Goal: Task Accomplishment & Management: Manage account settings

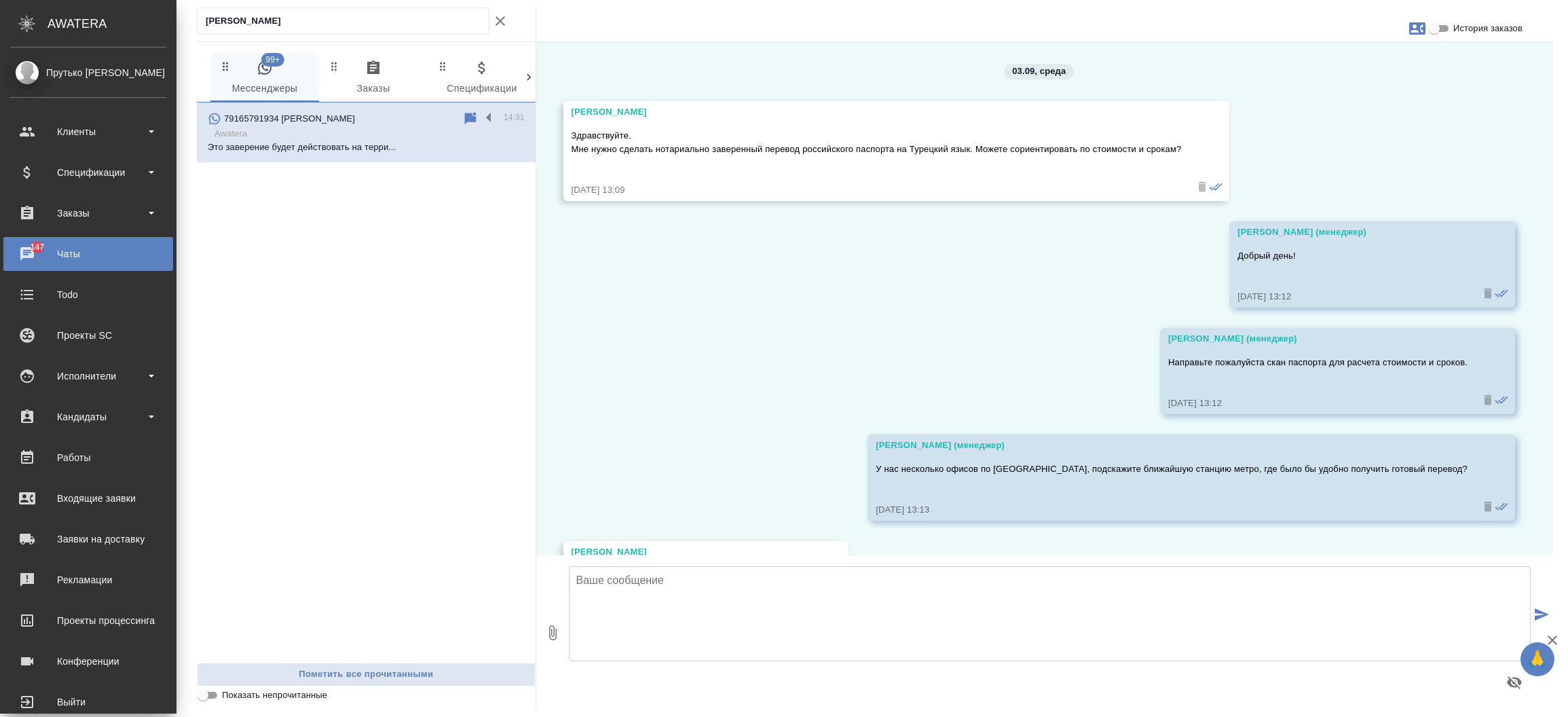
scroll to position [1481, 0]
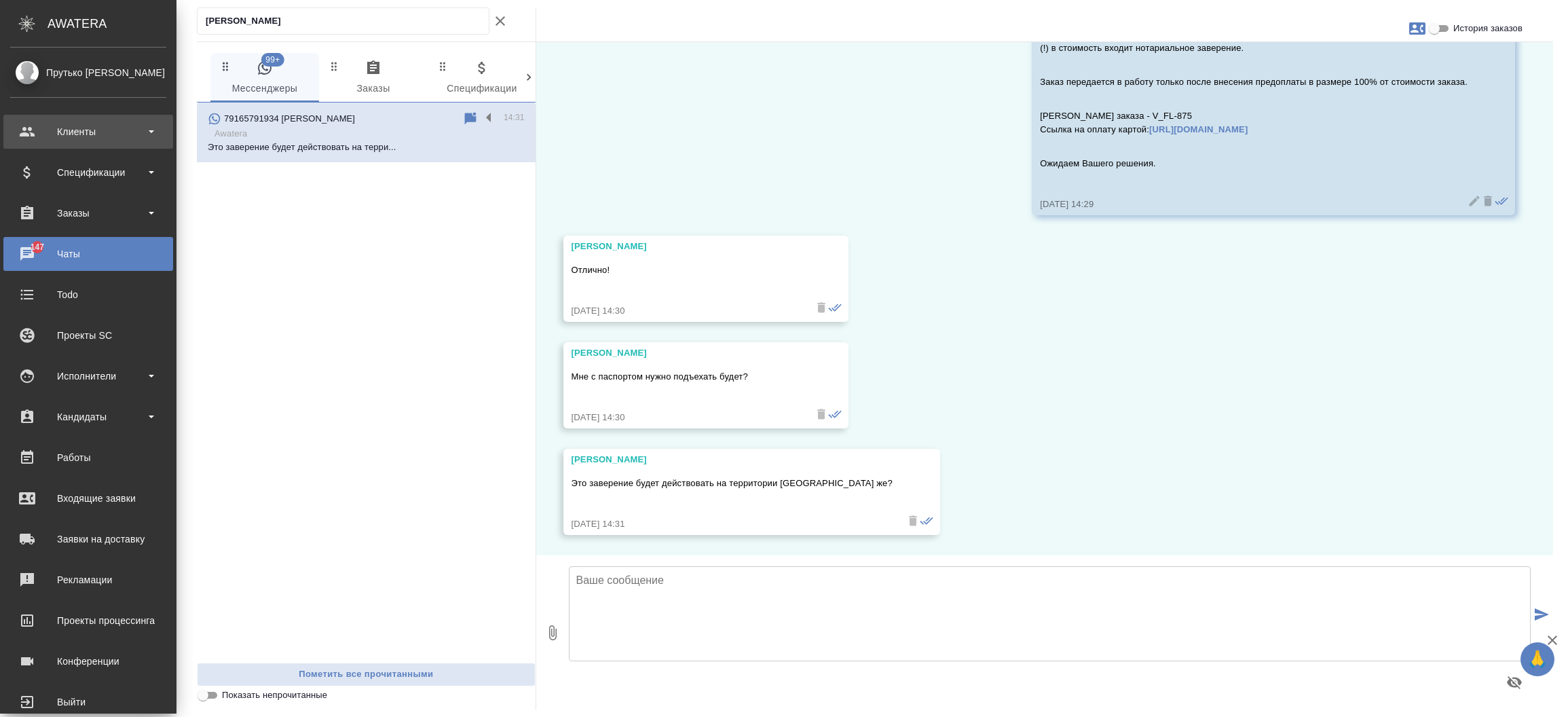
click at [62, 124] on div "Клиенты" at bounding box center [88, 132] width 157 height 21
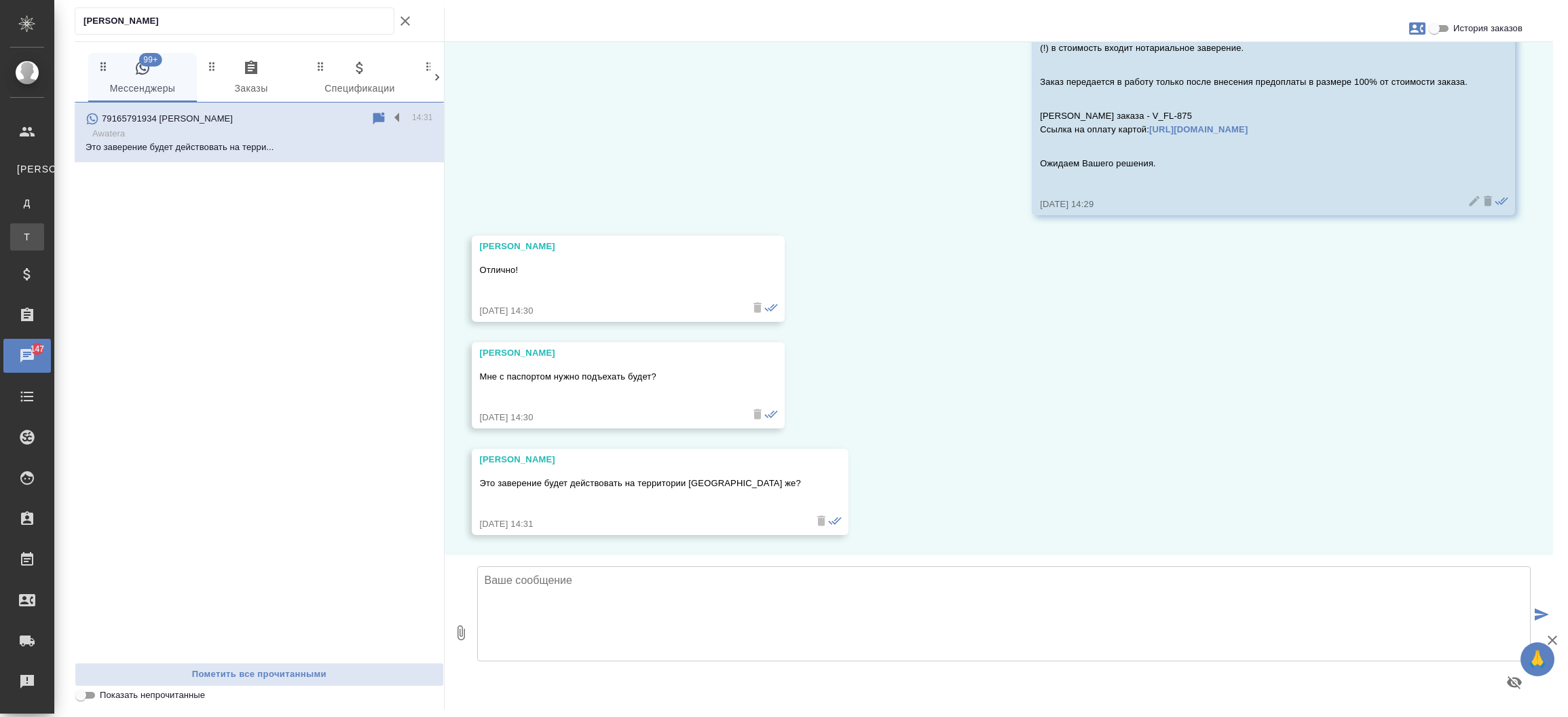
click at [21, 239] on div "Тендеры" at bounding box center [10, 237] width 21 height 14
click at [70, 239] on div ".cls-1 fill:#fff; AWATERA Прутько [PERSON_NAME] Клиенты К Клиенты Д Договоры Т …" at bounding box center [784, 358] width 1568 height 717
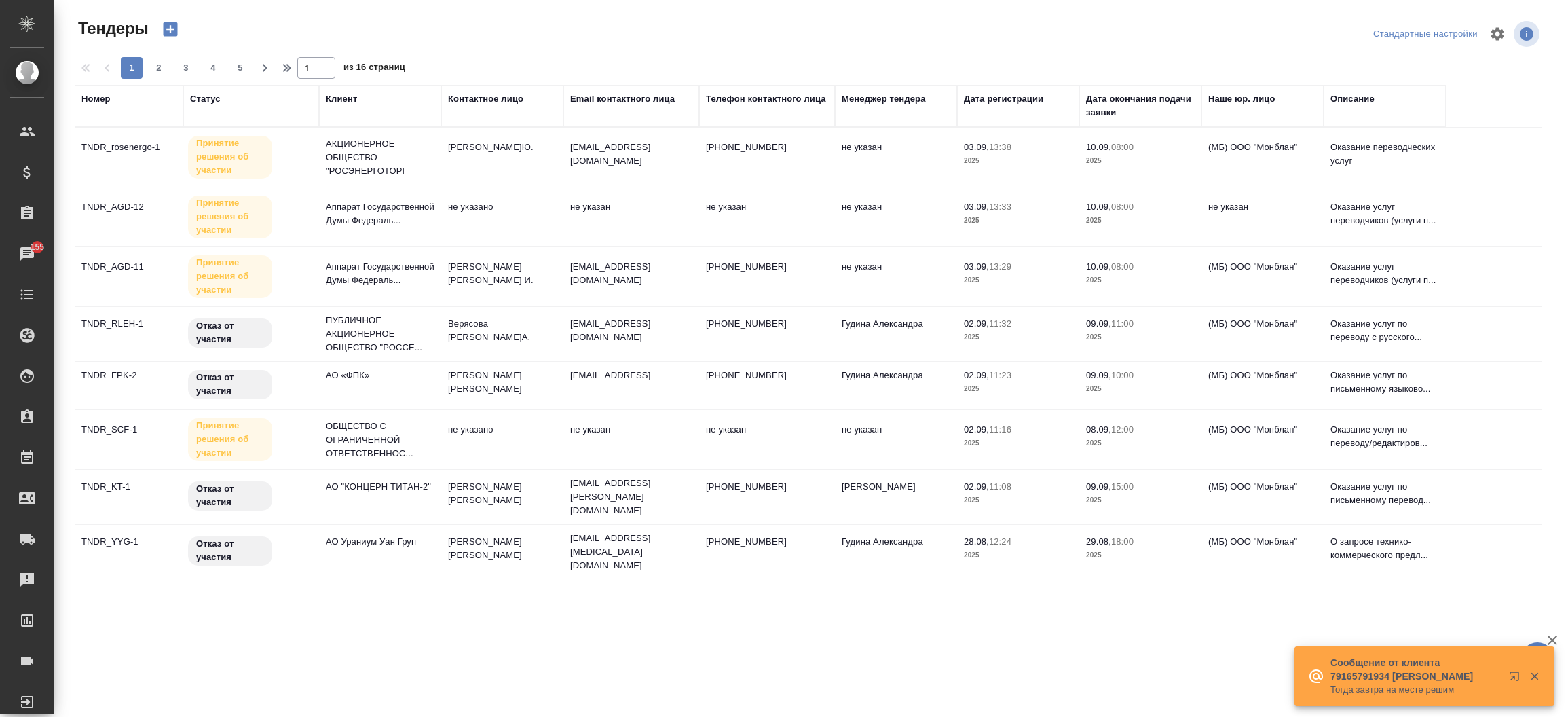
click at [204, 100] on div "Статус" at bounding box center [205, 99] width 31 height 14
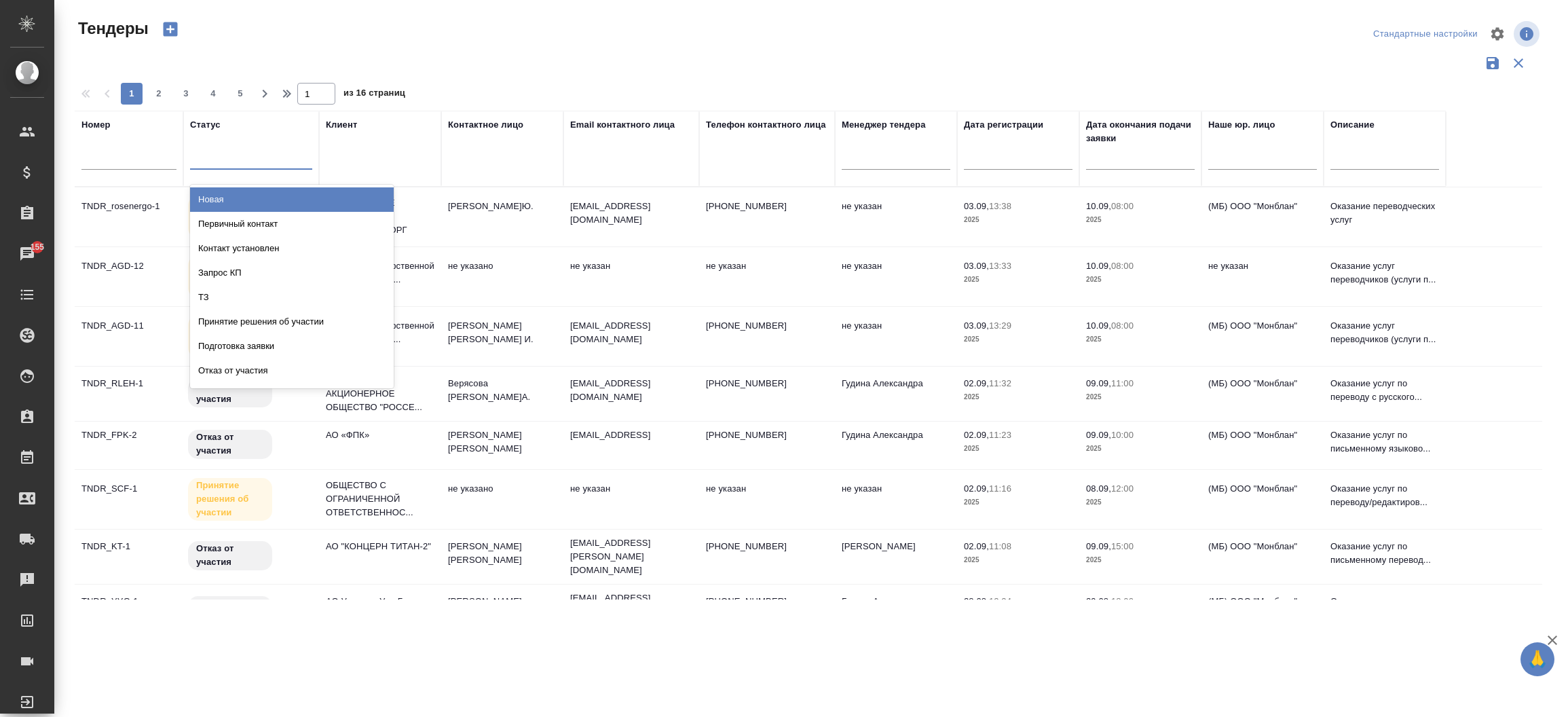
click at [225, 161] on div at bounding box center [251, 155] width 122 height 20
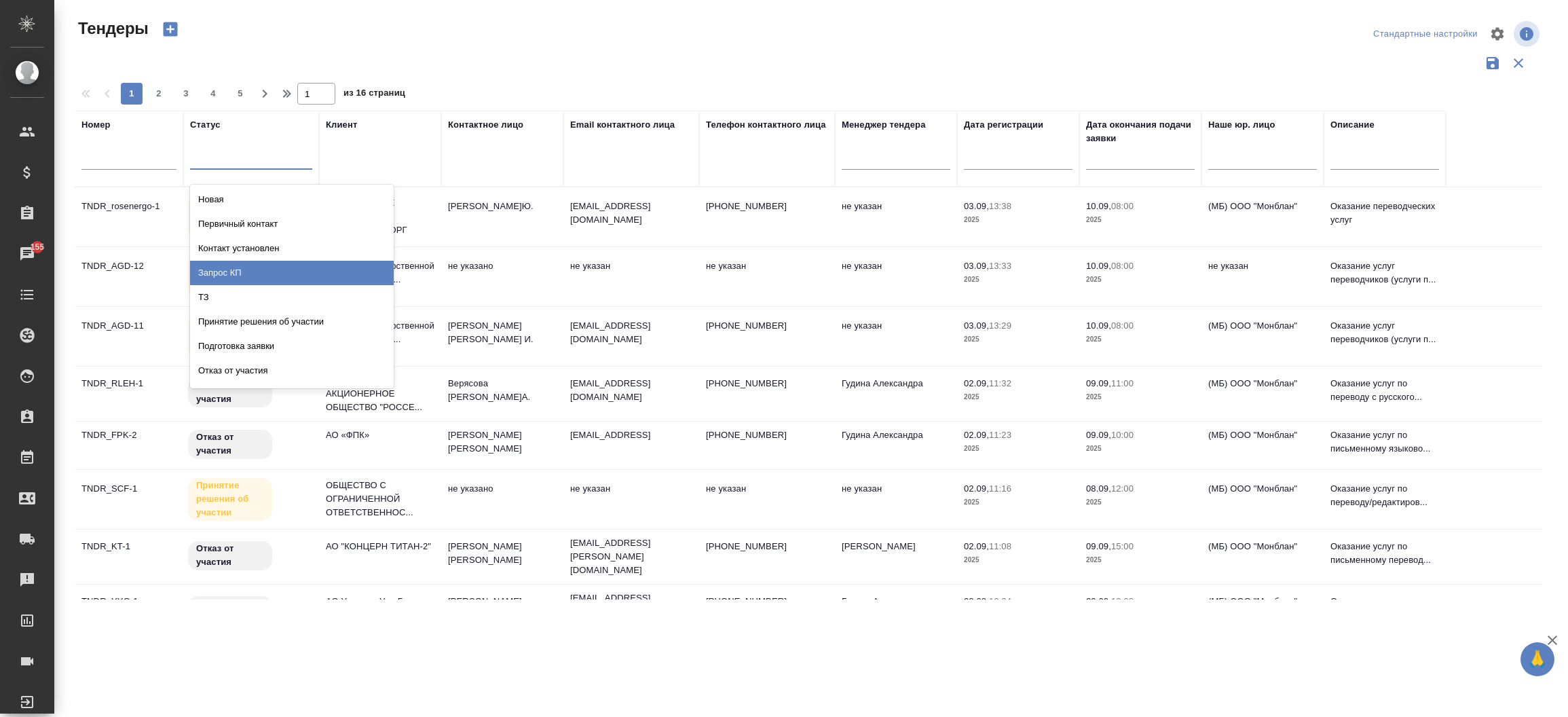
scroll to position [70, 0]
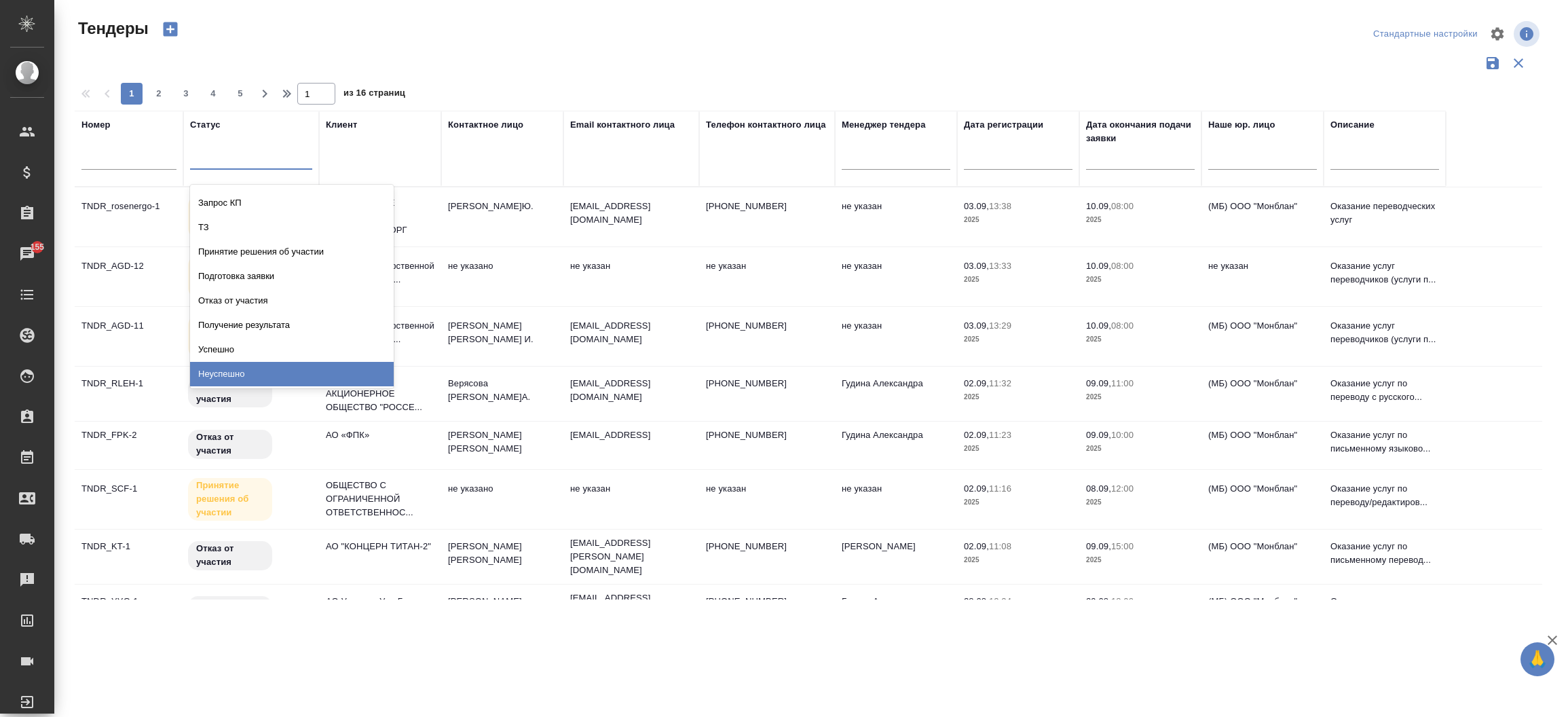
click at [343, 374] on div "Неуспешно" at bounding box center [292, 373] width 204 height 25
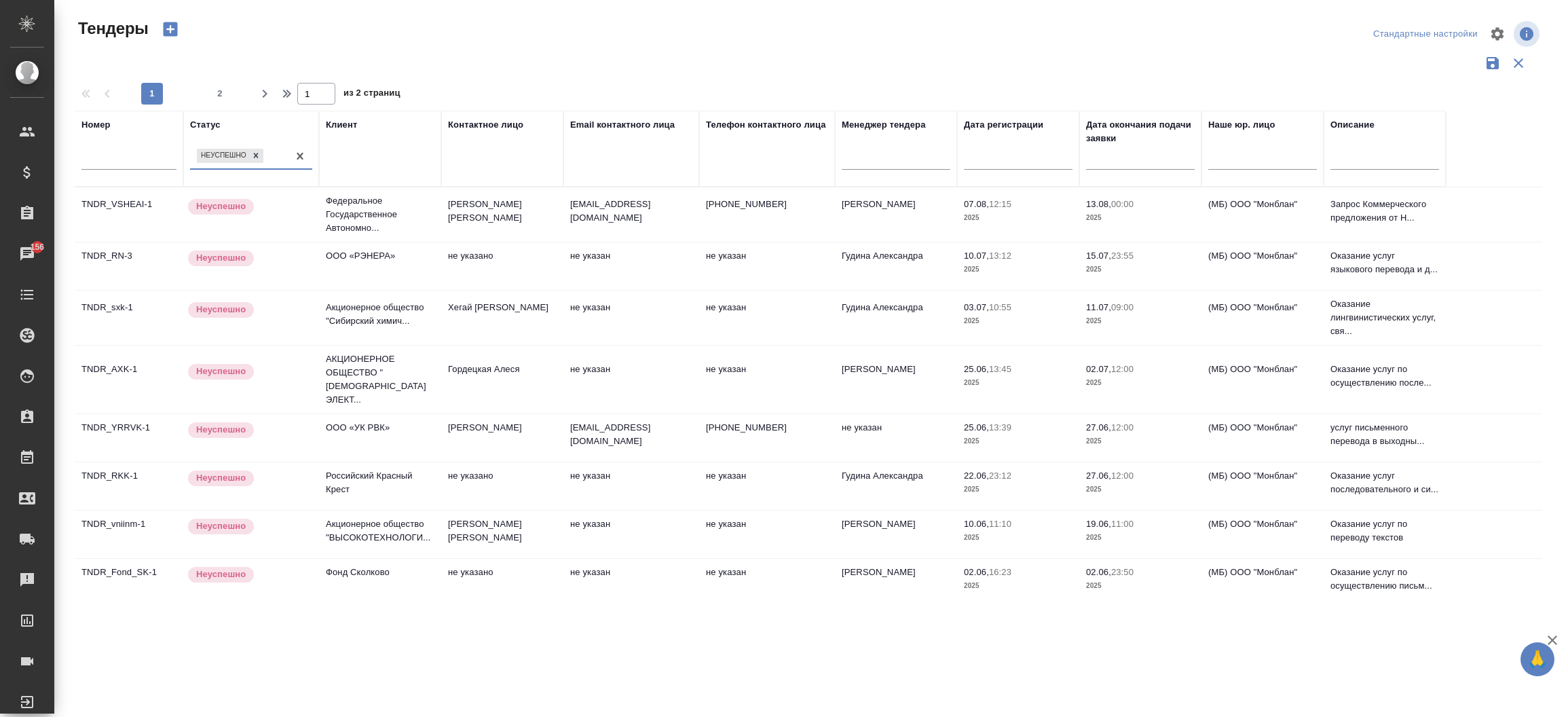
click at [375, 268] on td "ООО «РЭНЕРА»" at bounding box center [379, 266] width 122 height 48
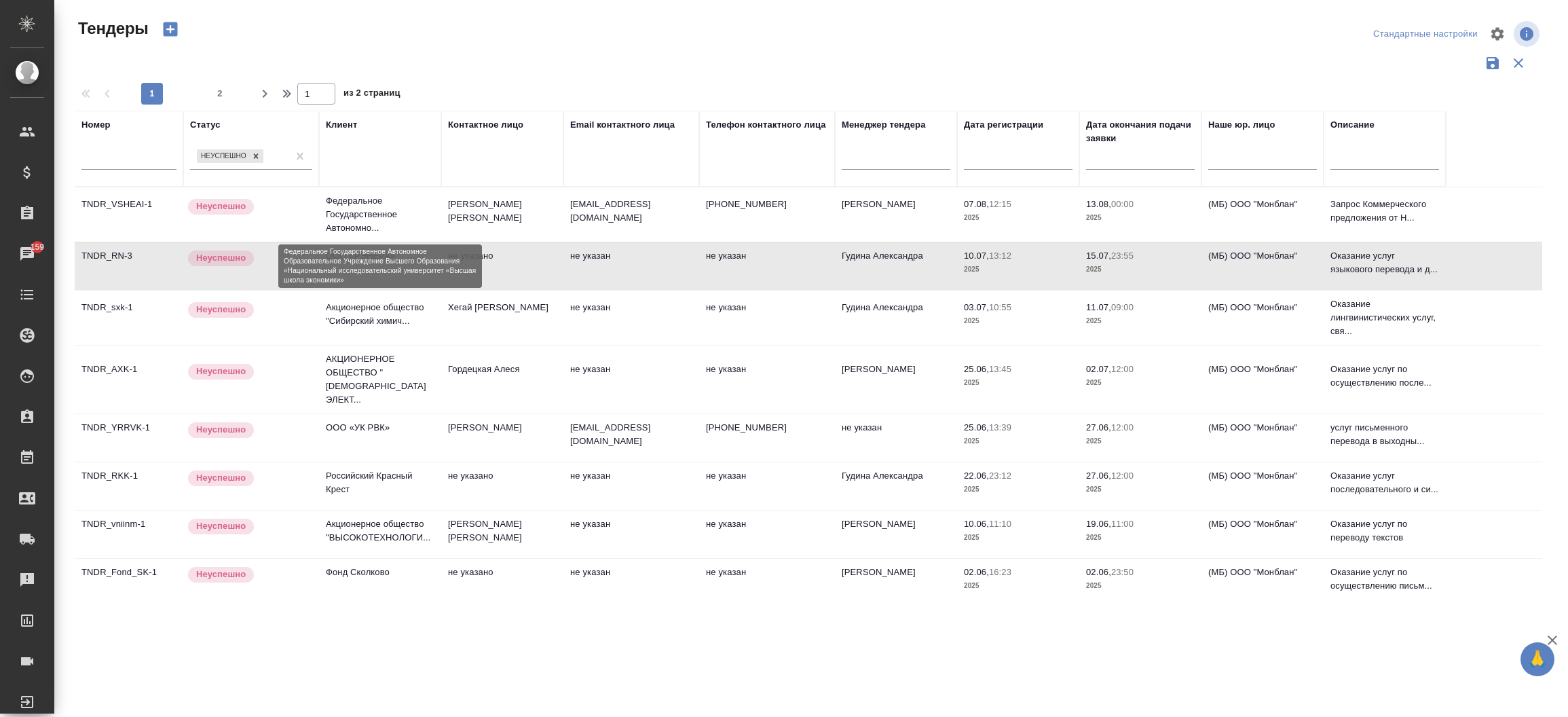
click at [327, 204] on p "Федеральное Государственное Автономно..." at bounding box center [380, 214] width 109 height 41
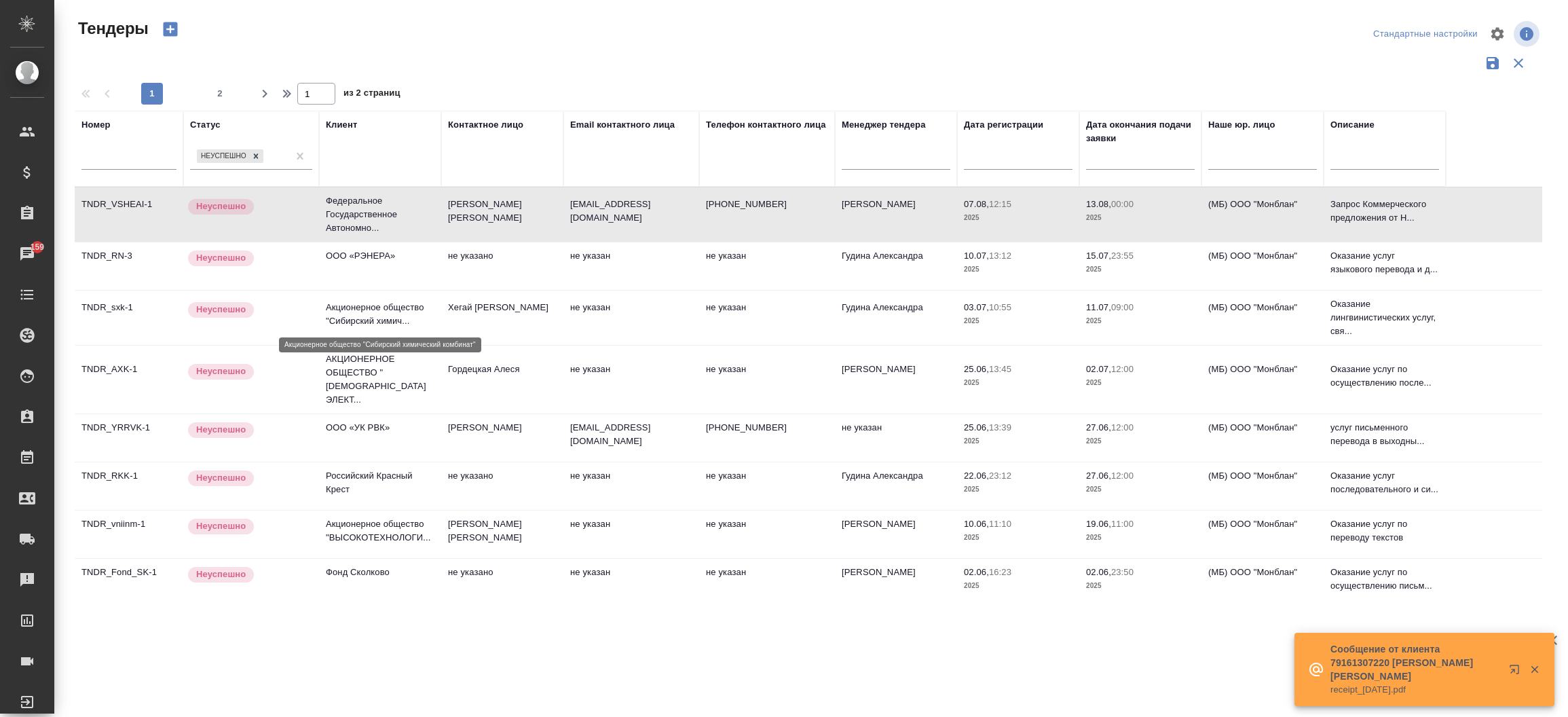
click at [337, 311] on p "Акционерное общество "Сибирский химич..." at bounding box center [380, 314] width 109 height 27
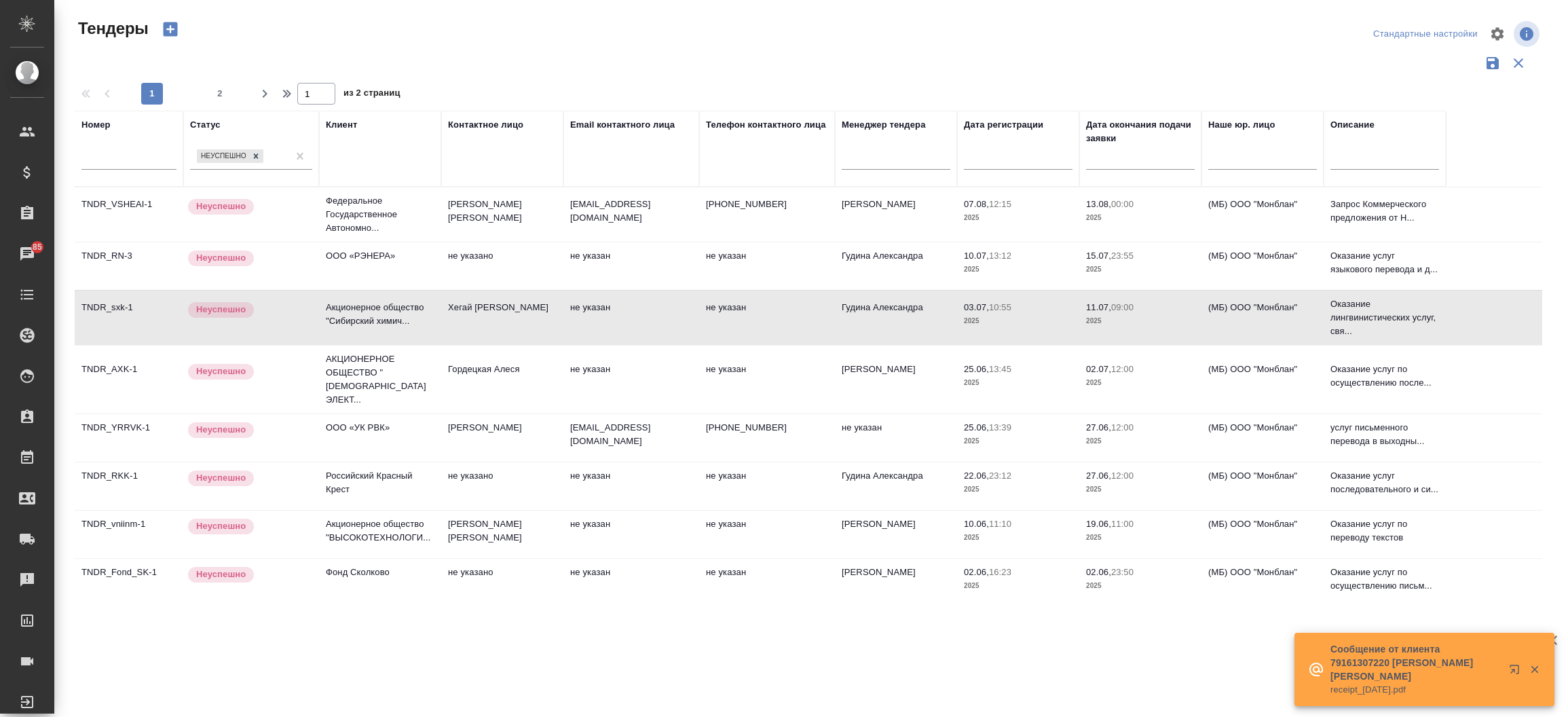
click at [352, 363] on p "АКЦИОНЕРНОЕ ОБЩЕСТВО "[DEMOGRAPHIC_DATA] ЭЛЕКТ..." at bounding box center [380, 379] width 109 height 54
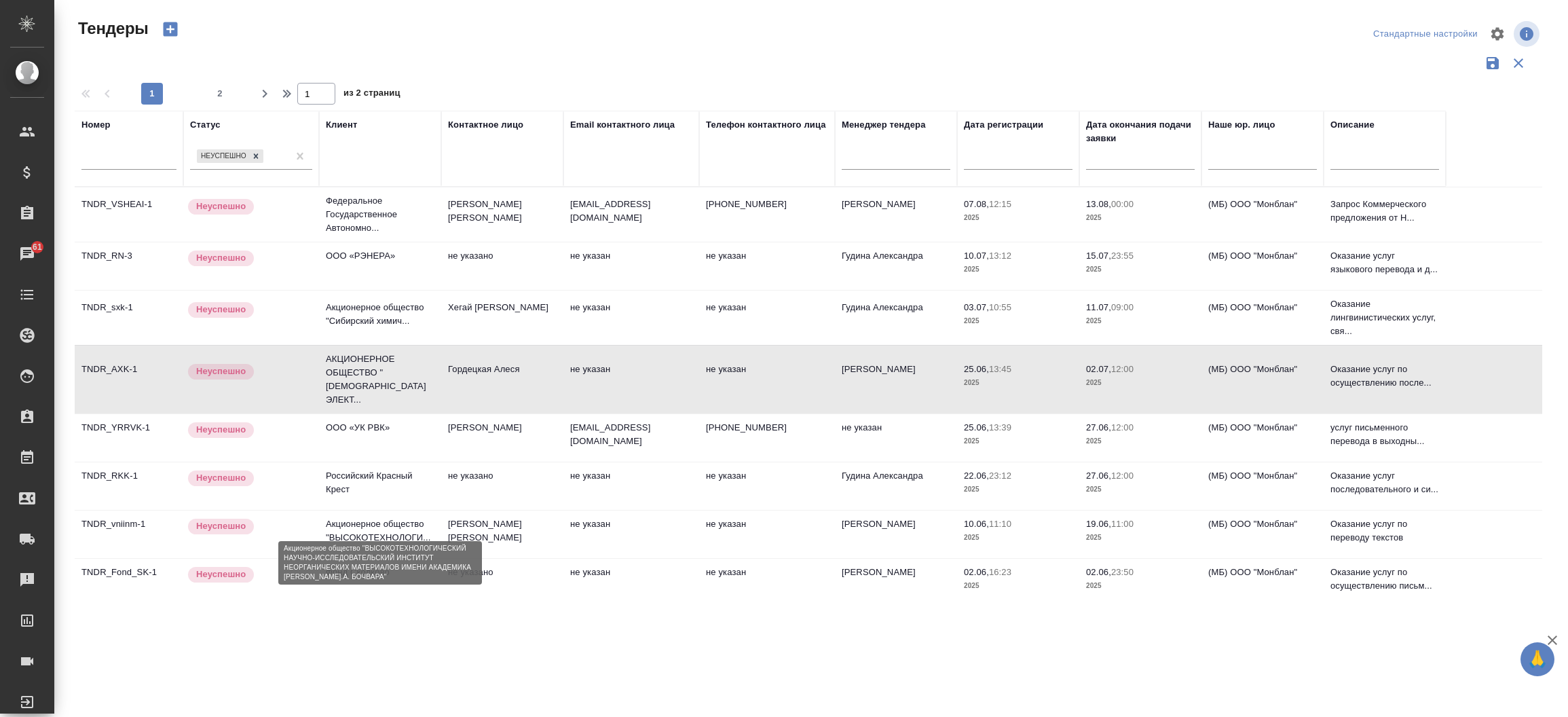
click at [364, 517] on p "Акционерное общество "ВЫСОКОТЕХНОЛОГИ..." at bounding box center [380, 530] width 109 height 27
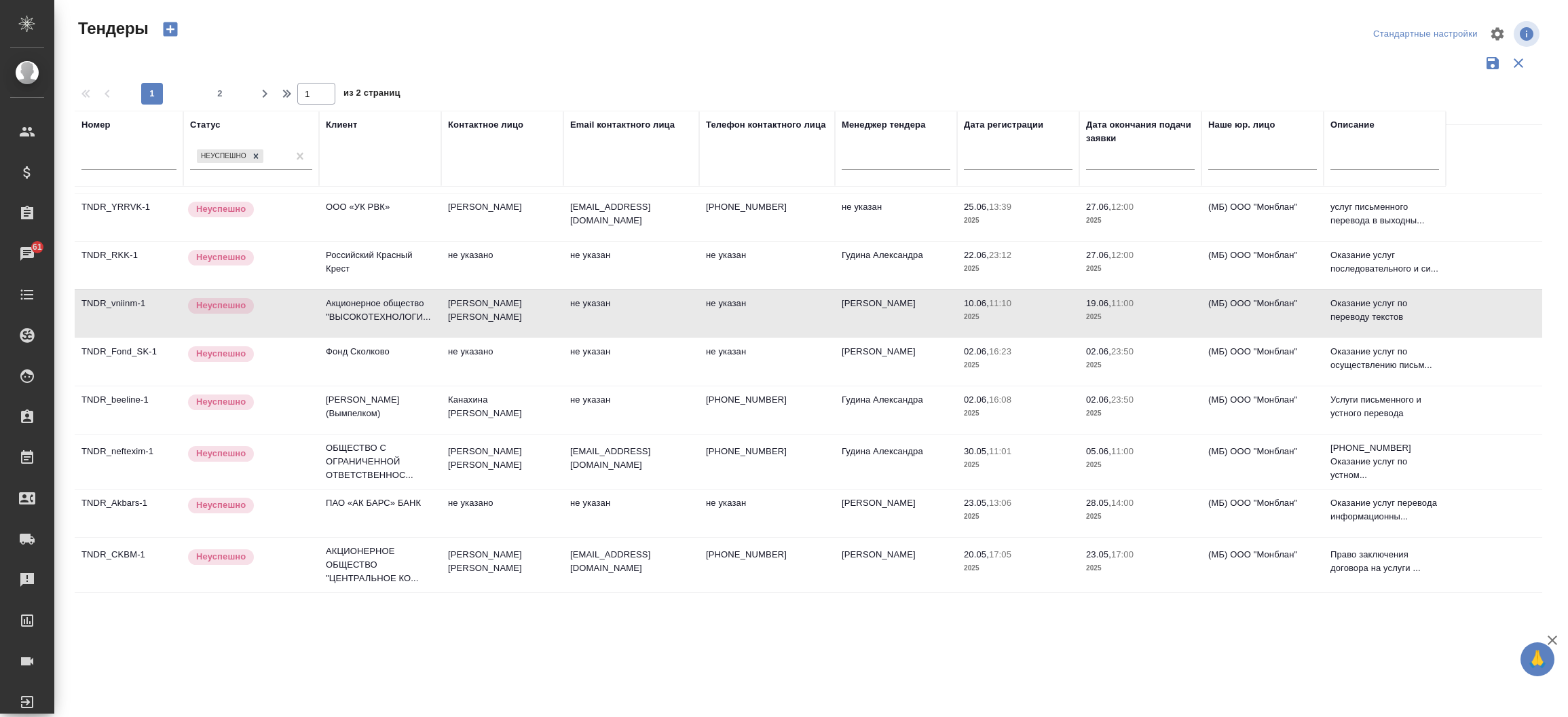
scroll to position [221, 0]
click at [375, 393] on p "[PERSON_NAME] (Вымпелком)" at bounding box center [380, 406] width 109 height 27
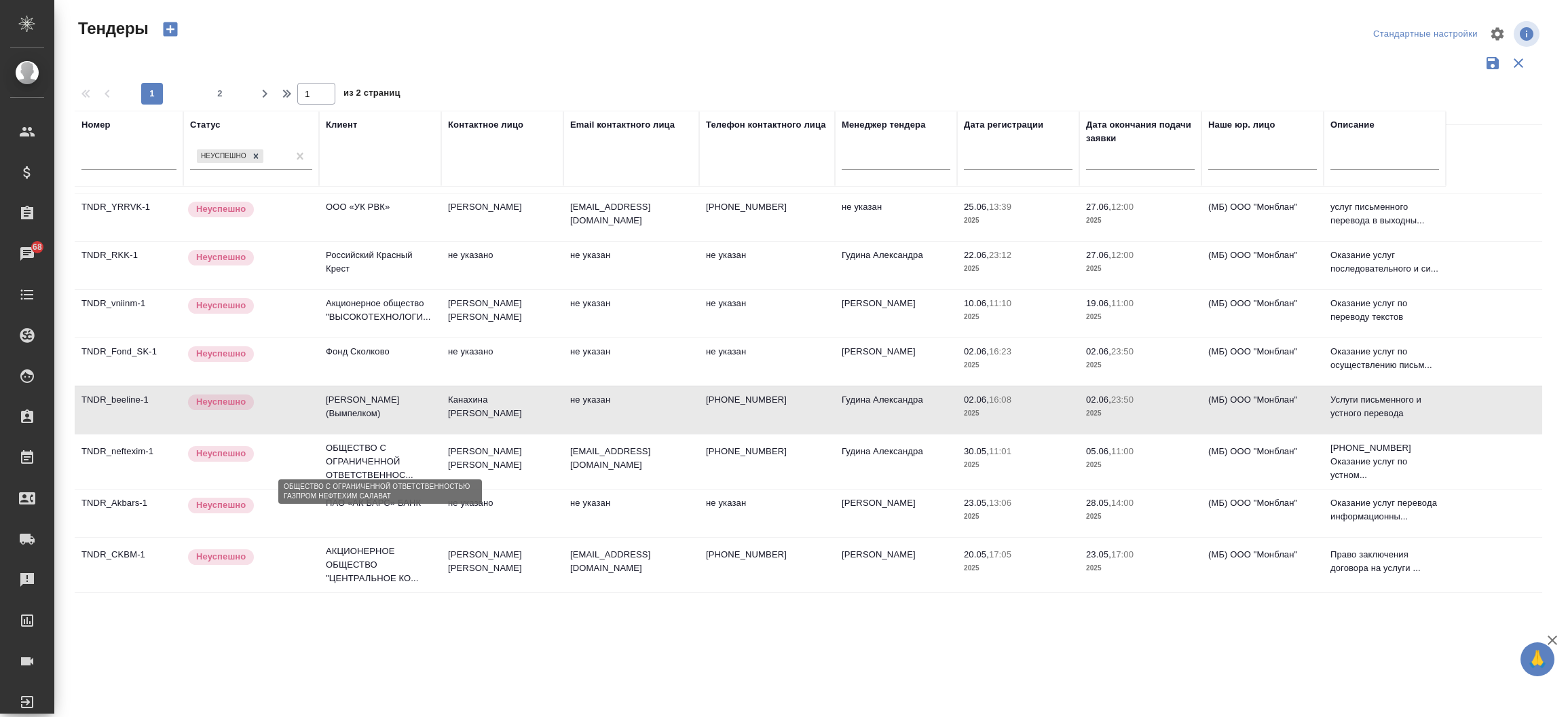
click at [357, 455] on p "ОБЩЕСТВО С ОГРАНИЧЕННОЙ ОТВЕТСТВЕННОС..." at bounding box center [380, 461] width 109 height 41
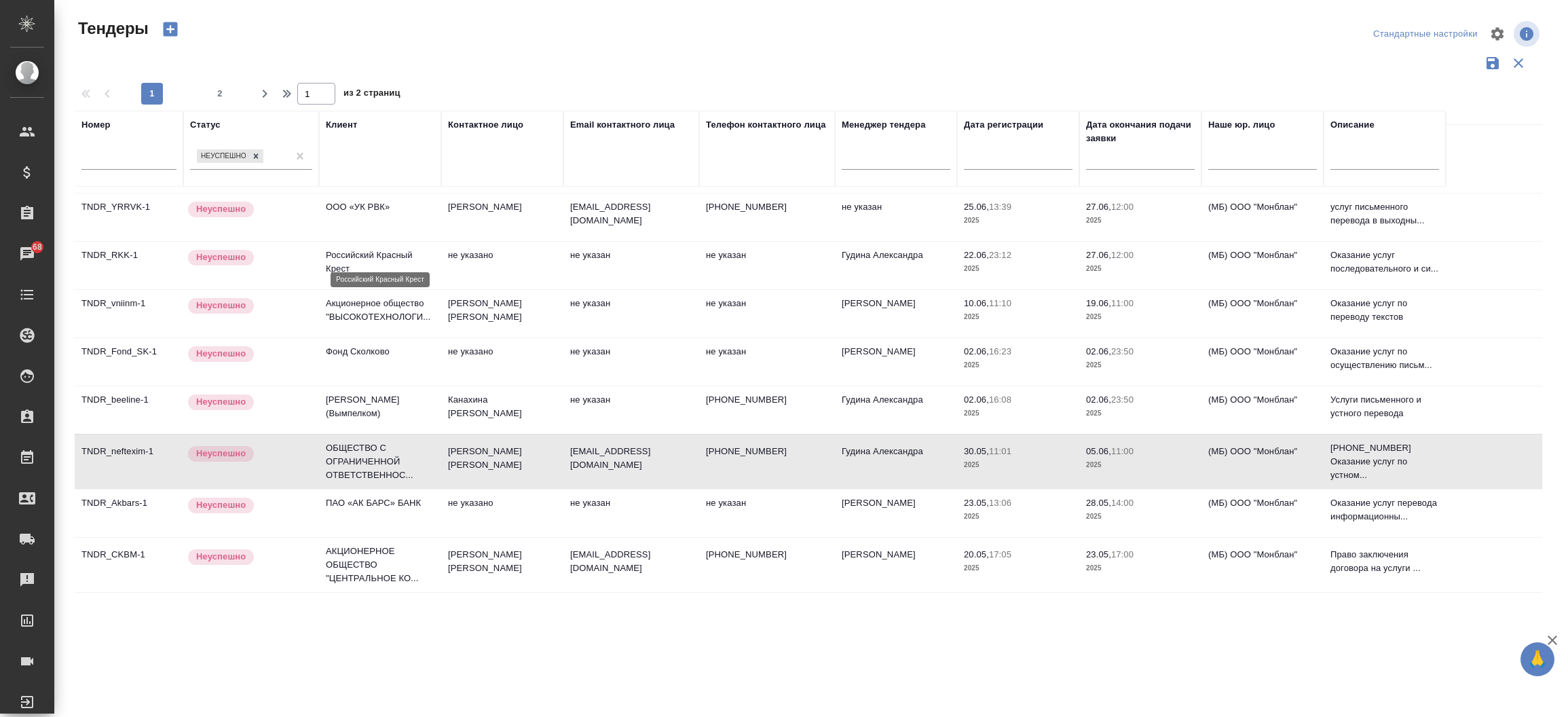
click at [383, 252] on p "Российский Красный Крест" at bounding box center [380, 261] width 109 height 27
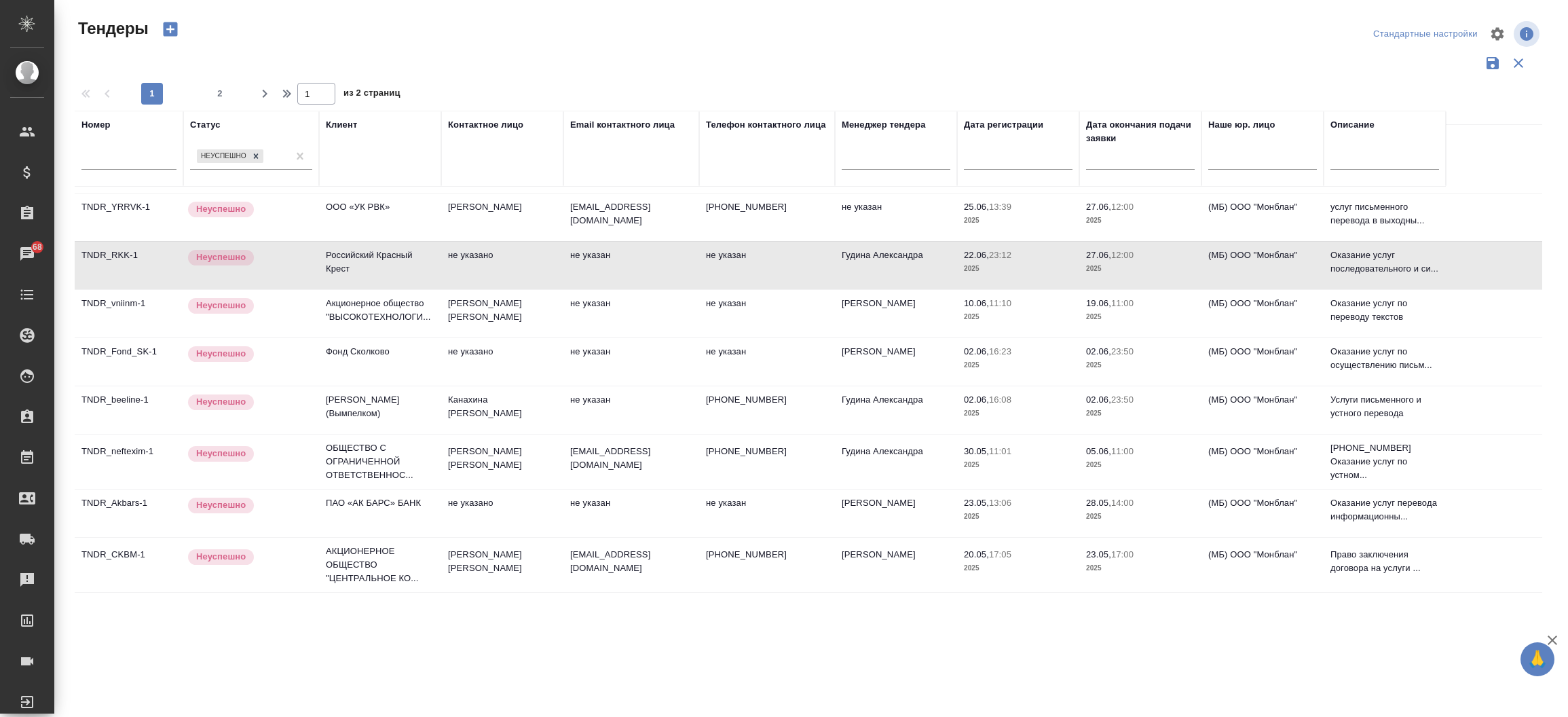
click at [113, 242] on td "TNDR_RKK-1" at bounding box center [129, 265] width 109 height 48
click at [360, 496] on p "ПАО «АК БАРС» БАНК" at bounding box center [380, 503] width 109 height 14
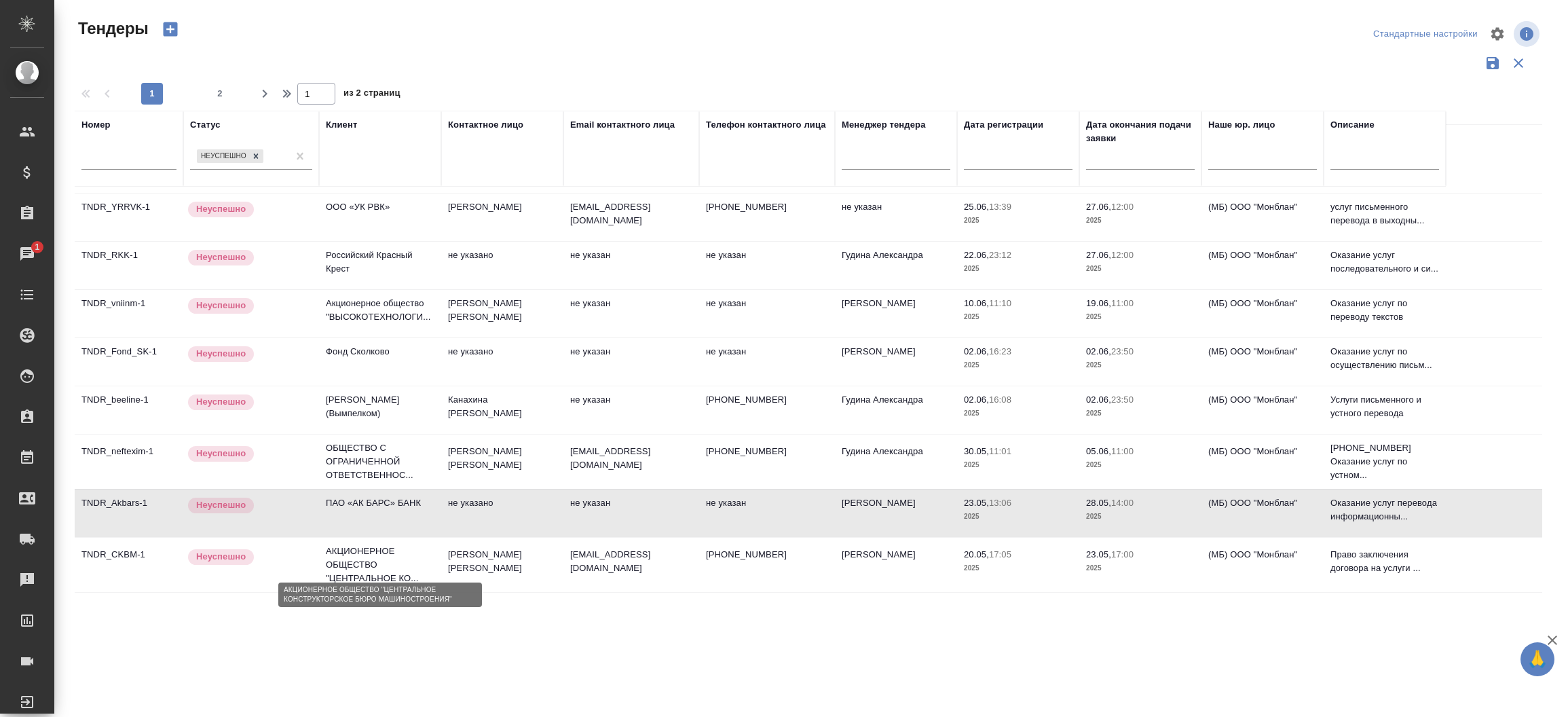
click at [368, 546] on p "АКЦИОНЕРНОЕ ОБЩЕСТВО "ЦЕНТРАЛЬНОЕ КО..." at bounding box center [380, 564] width 109 height 41
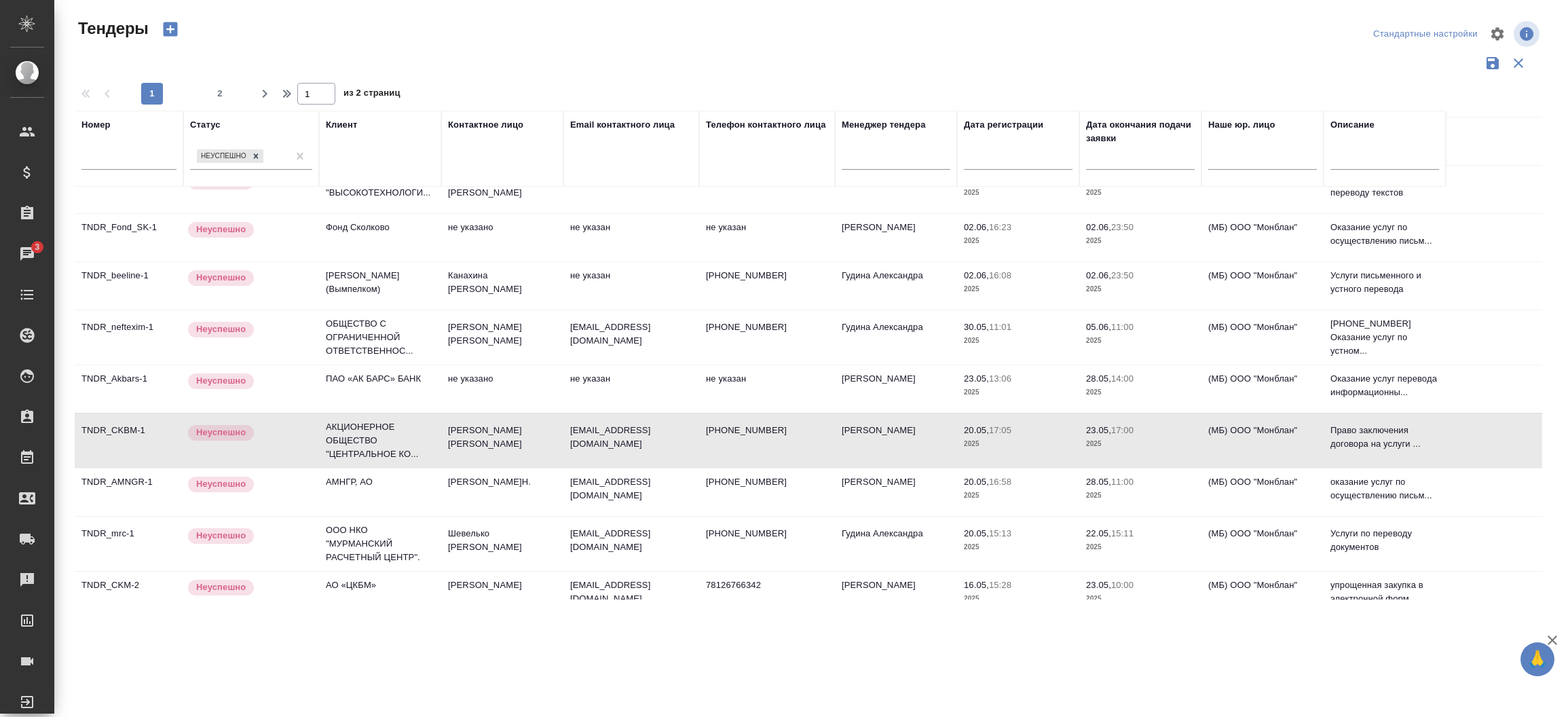
scroll to position [353, 0]
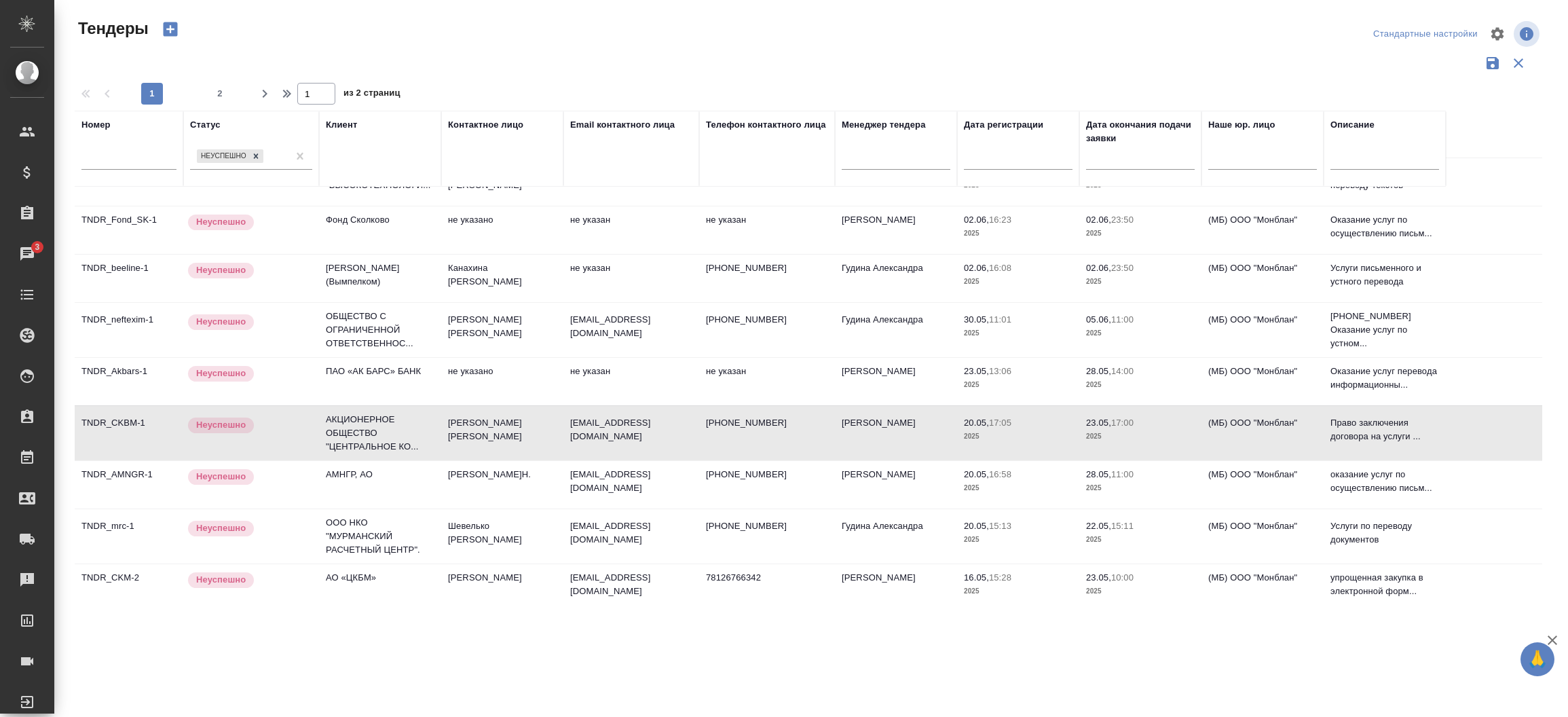
click at [364, 469] on td "АМНГР, АО" at bounding box center [379, 484] width 122 height 48
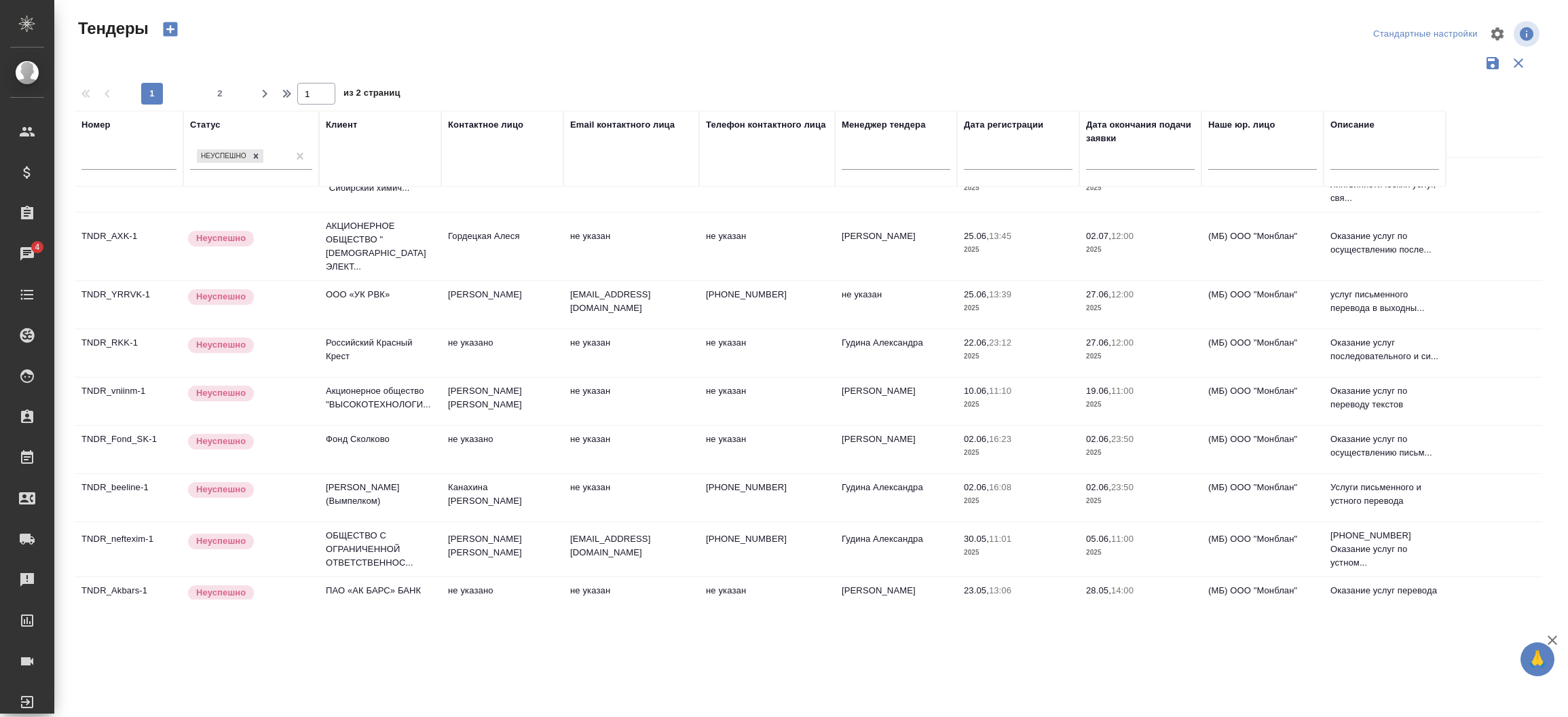
scroll to position [141, 0]
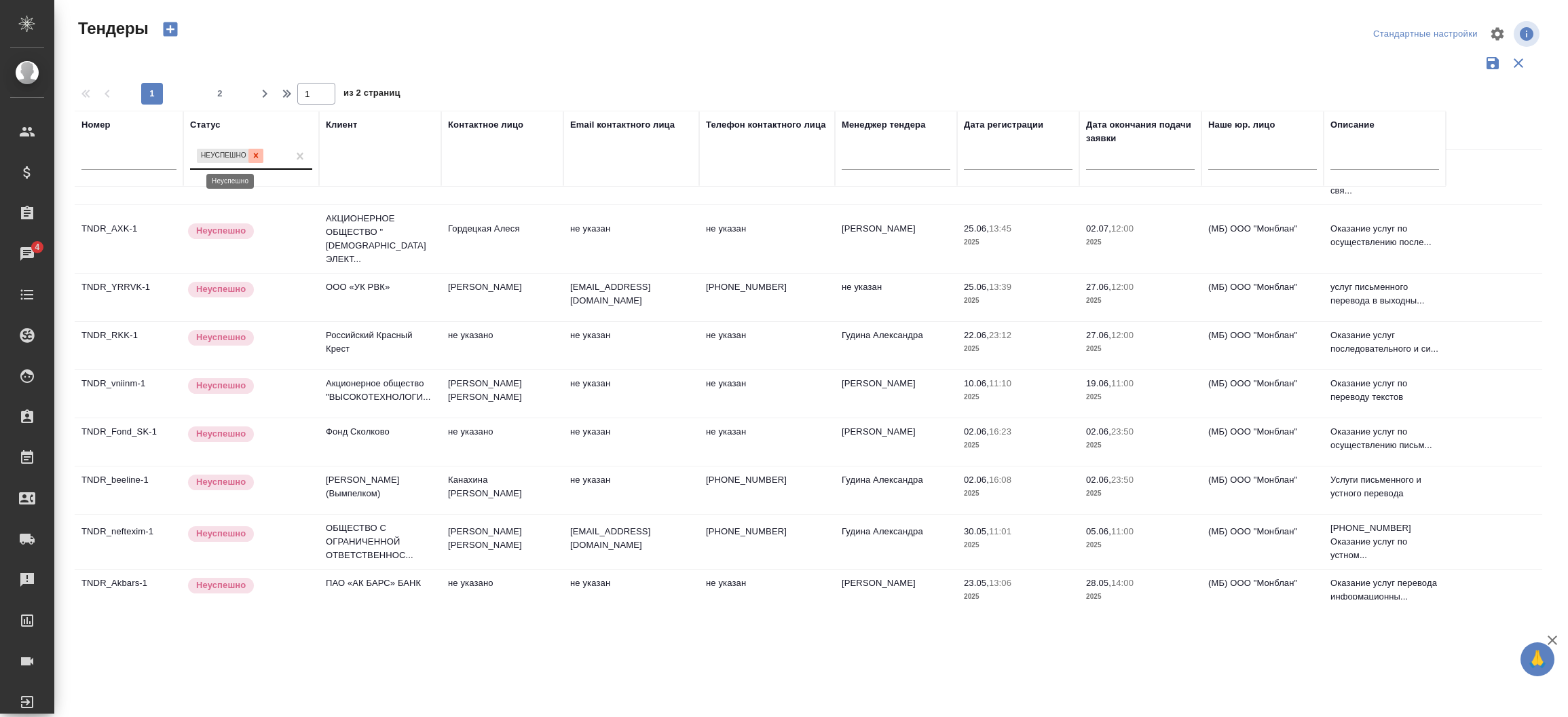
click at [258, 156] on icon at bounding box center [257, 155] width 10 height 10
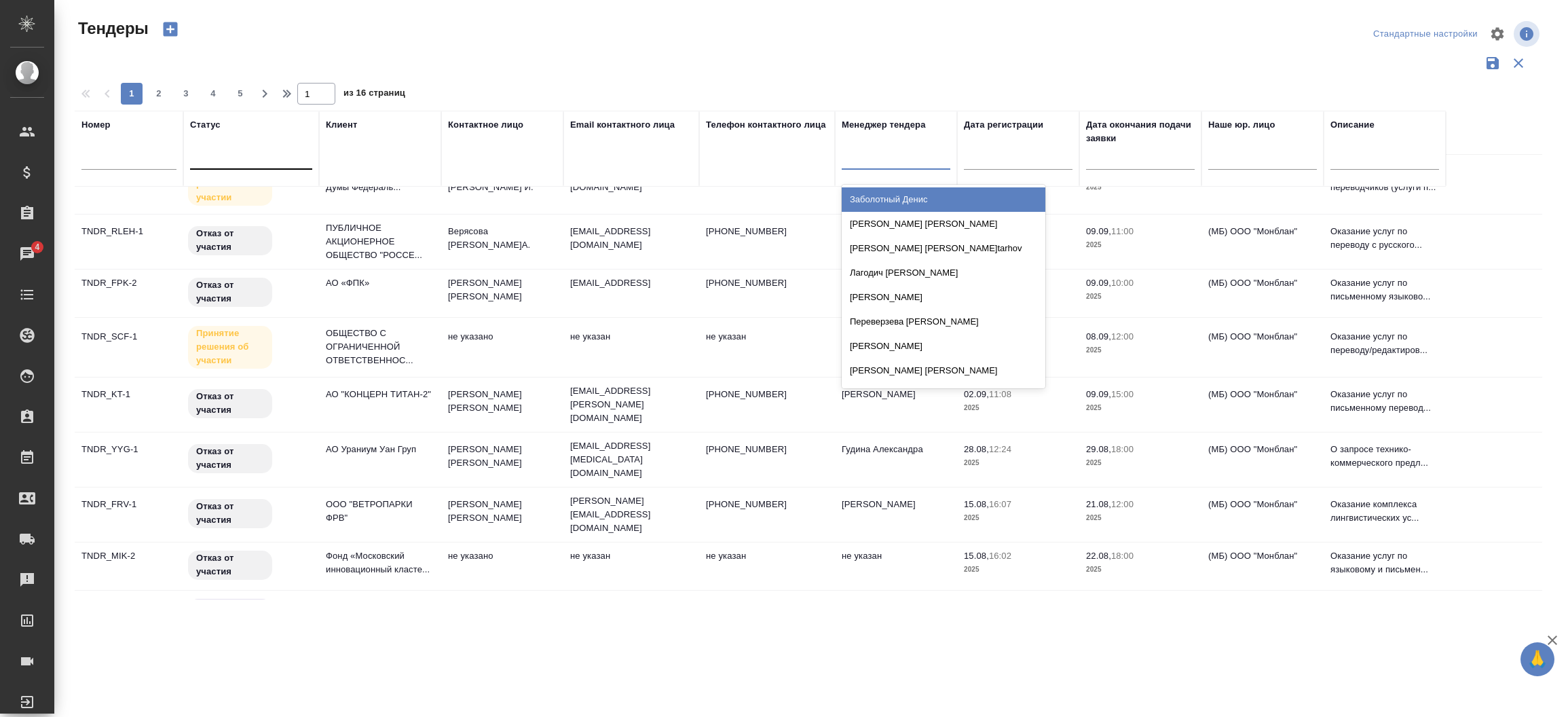
click at [890, 156] on div at bounding box center [896, 155] width 109 height 20
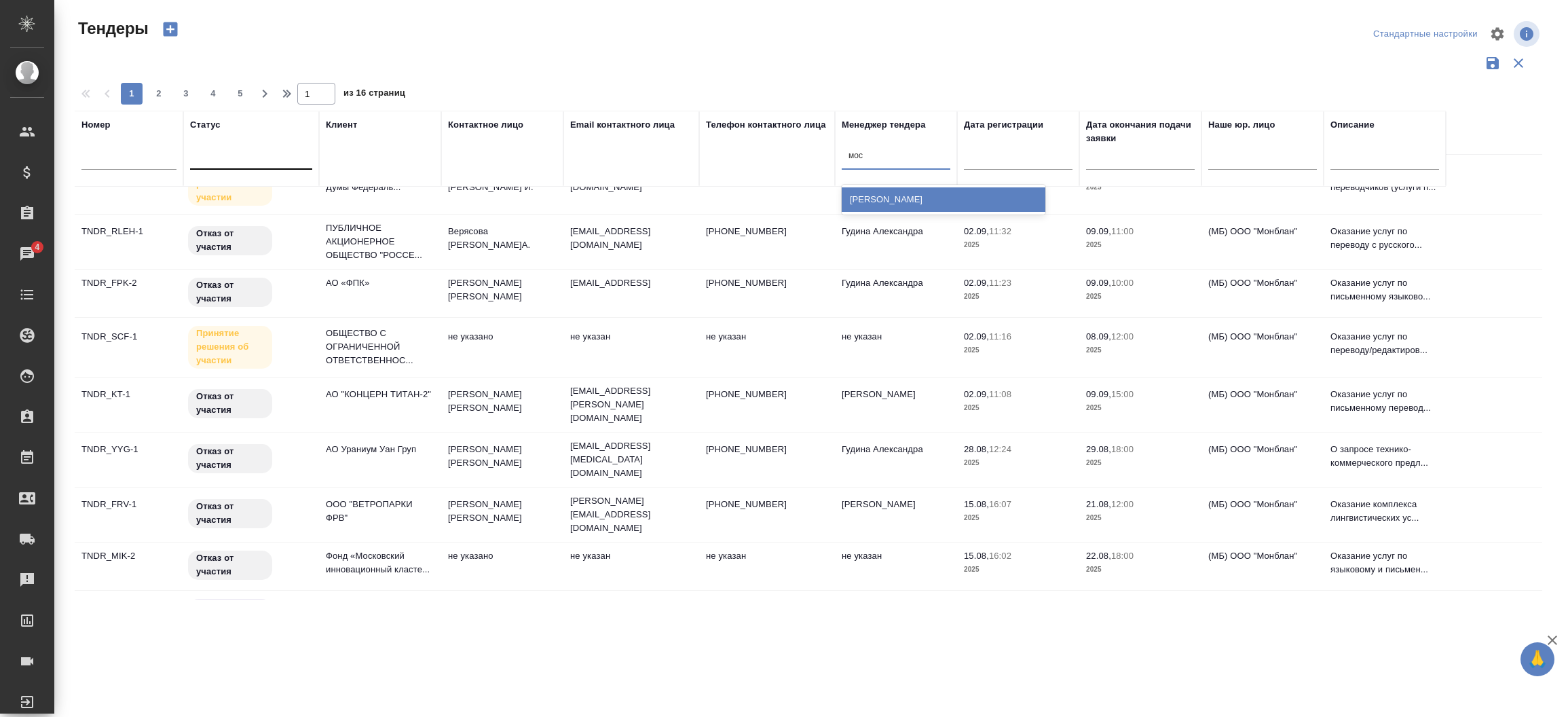
type input "моси"
click at [894, 202] on div "[PERSON_NAME]" at bounding box center [944, 199] width 204 height 25
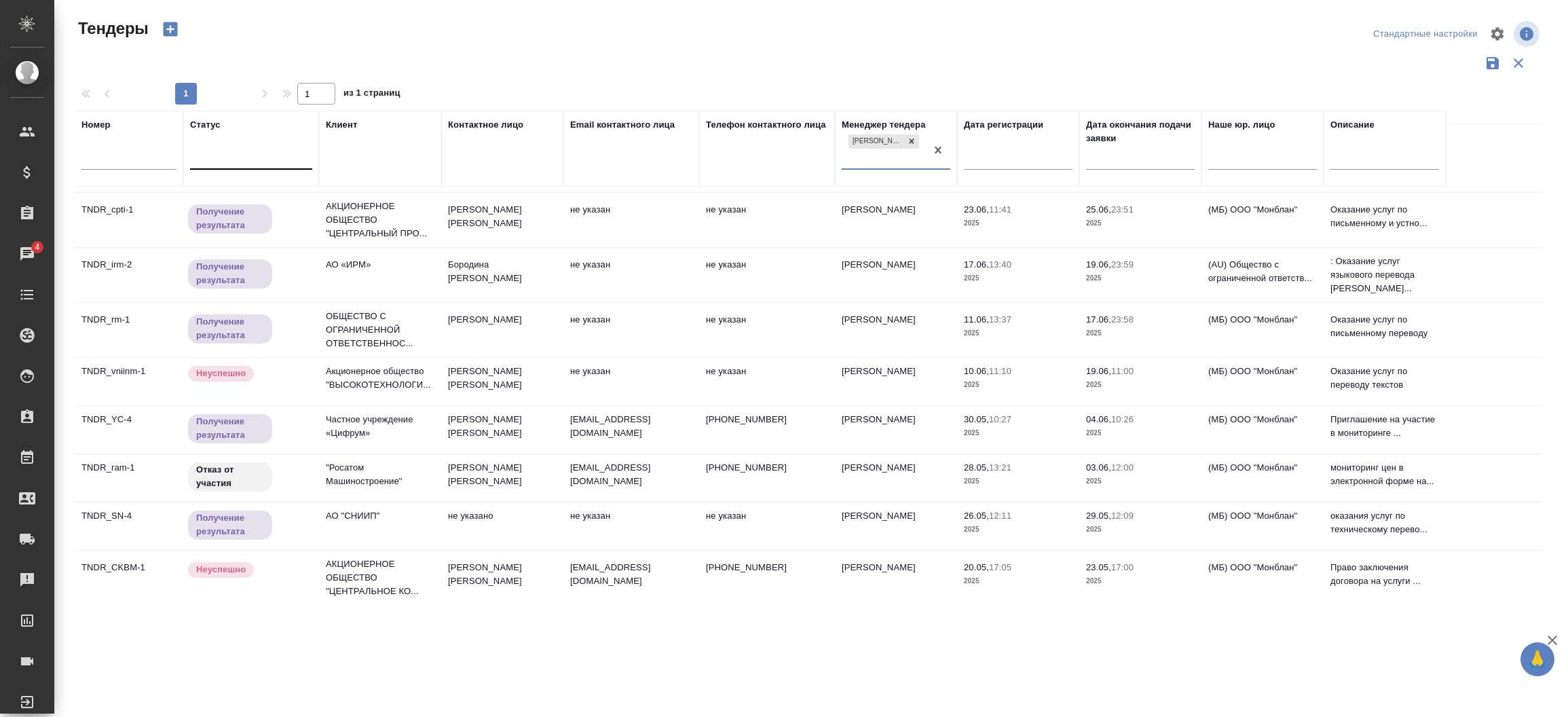
scroll to position [572, 0]
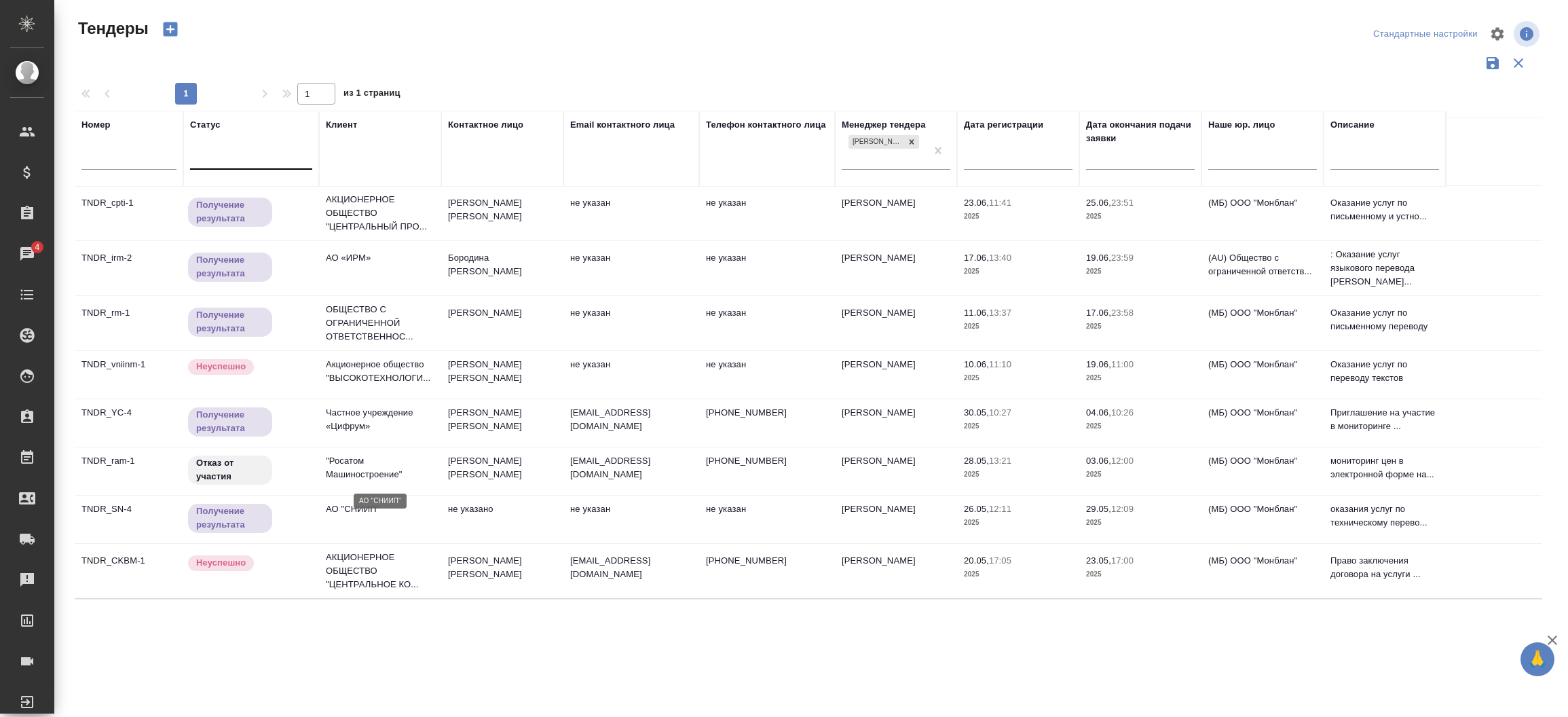
click at [360, 502] on p "АО "СНИИП"" at bounding box center [380, 509] width 109 height 14
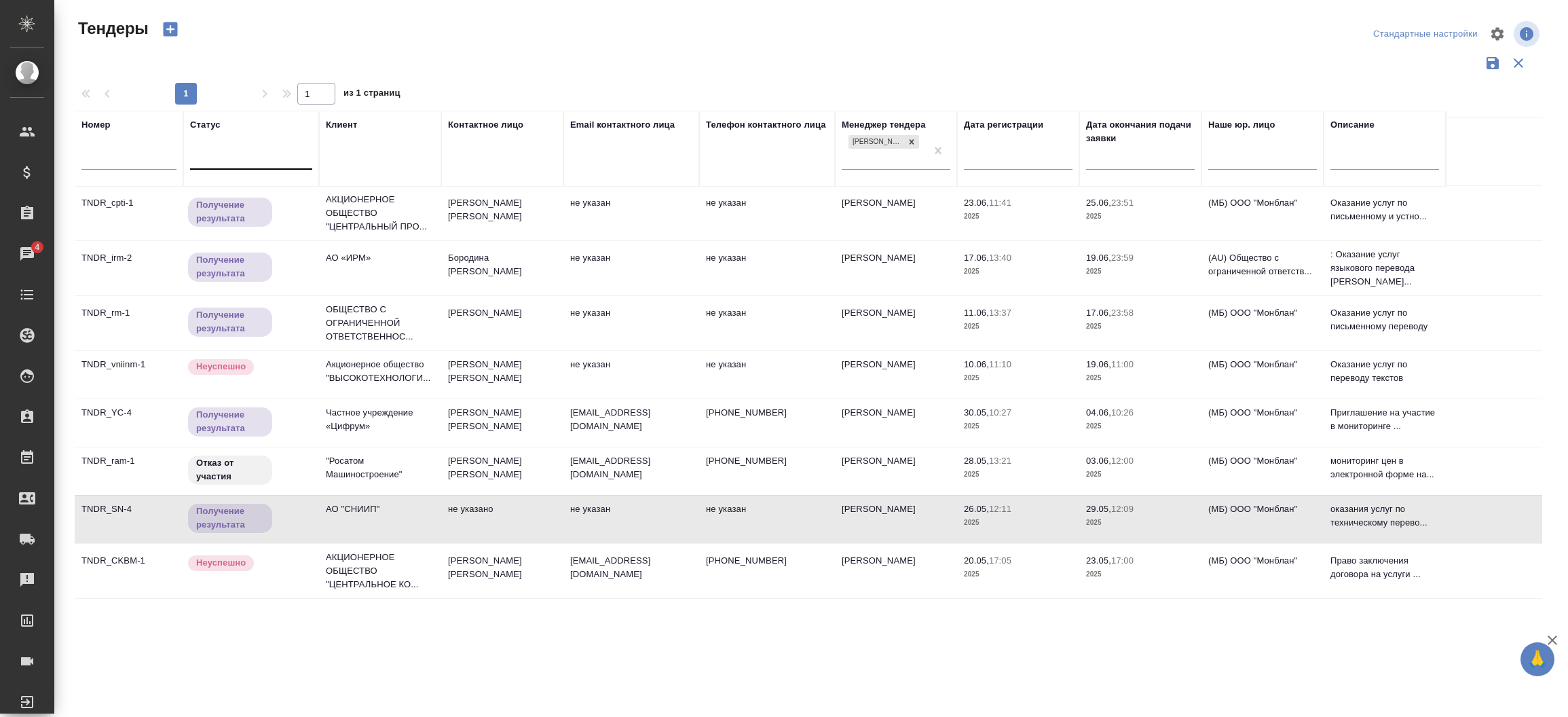
click at [594, 495] on td "не указан" at bounding box center [631, 519] width 136 height 48
click at [350, 605] on p "АМНГР, АО" at bounding box center [380, 612] width 109 height 14
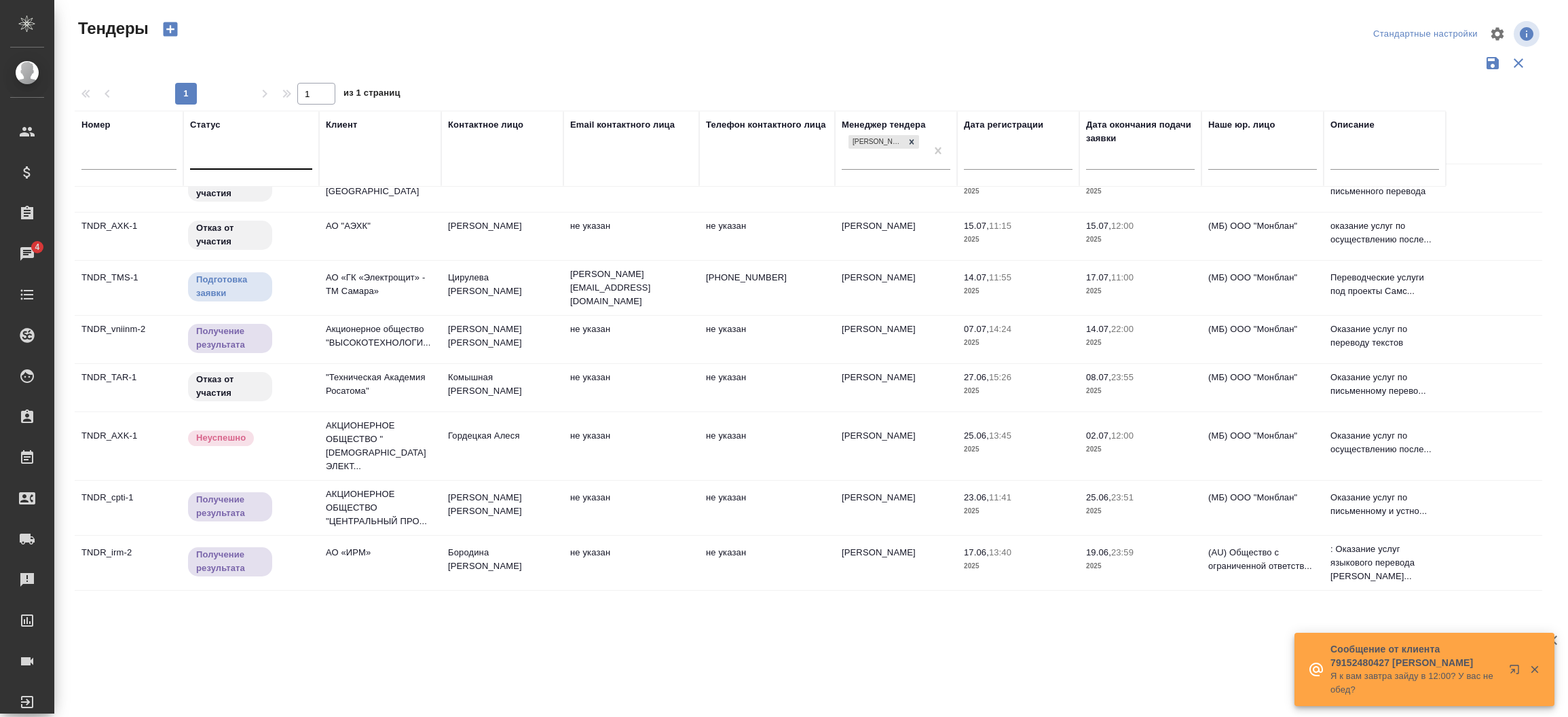
scroll to position [275, 0]
click at [339, 325] on p "Акционерное общество "ВЫСОКОТЕХНОЛОГИ..." at bounding box center [380, 338] width 109 height 27
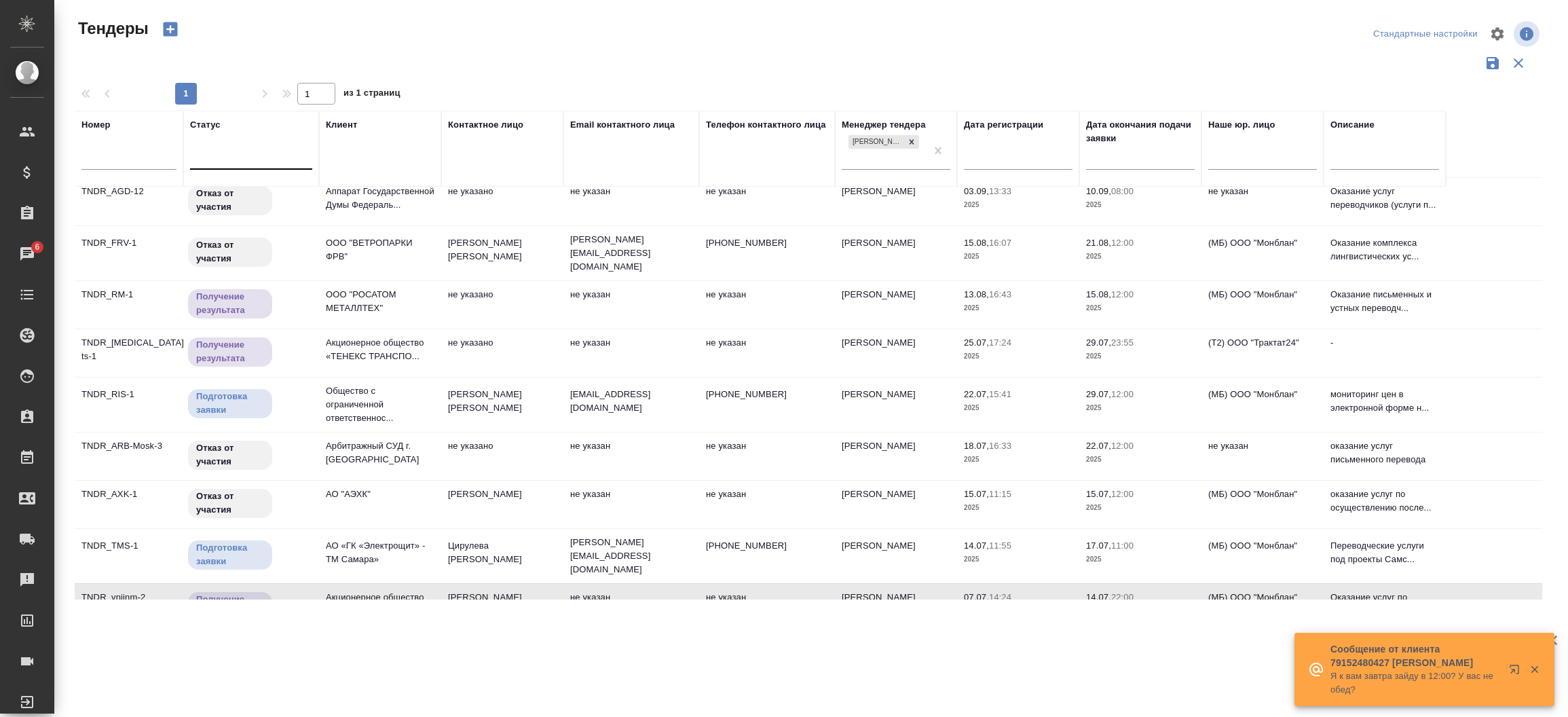
scroll to position [0, 0]
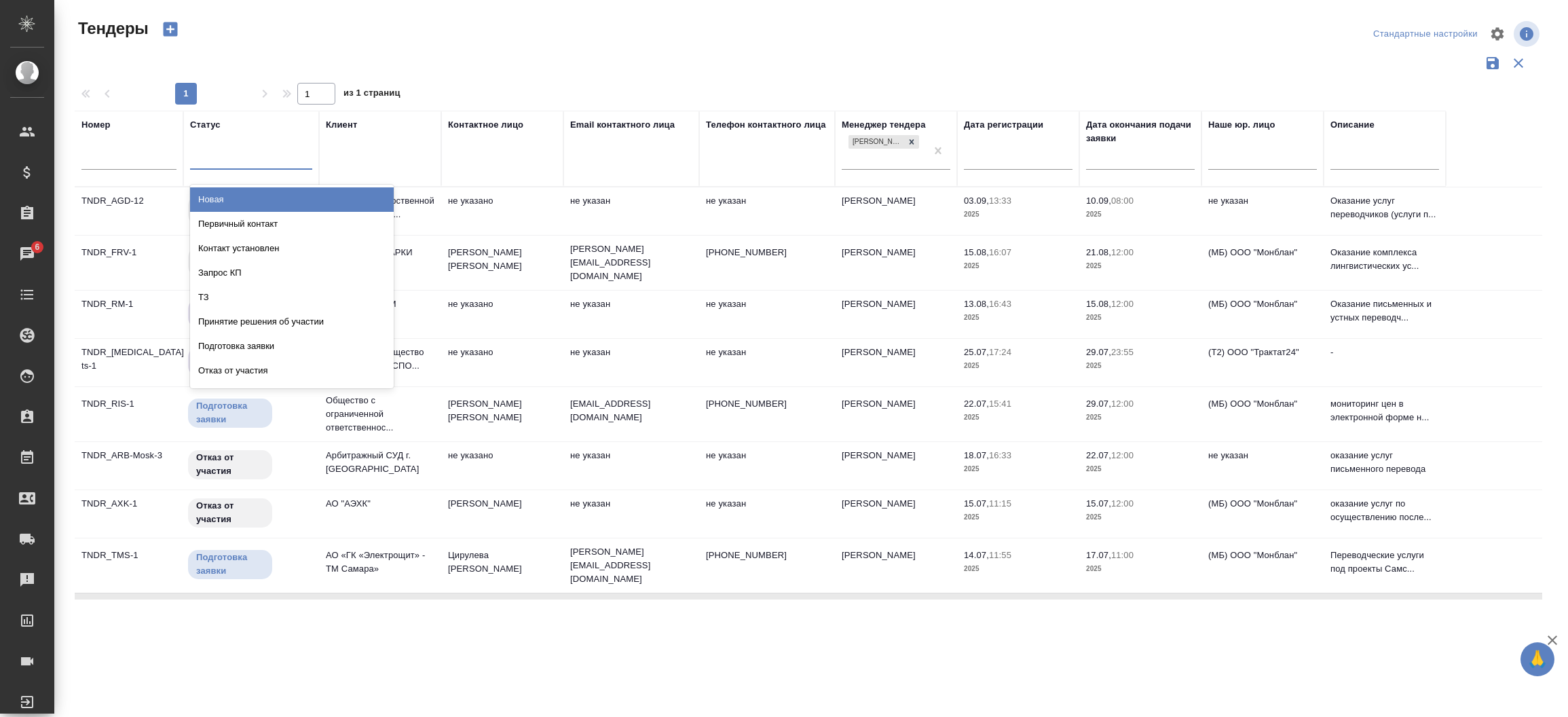
click at [232, 149] on div at bounding box center [251, 155] width 122 height 20
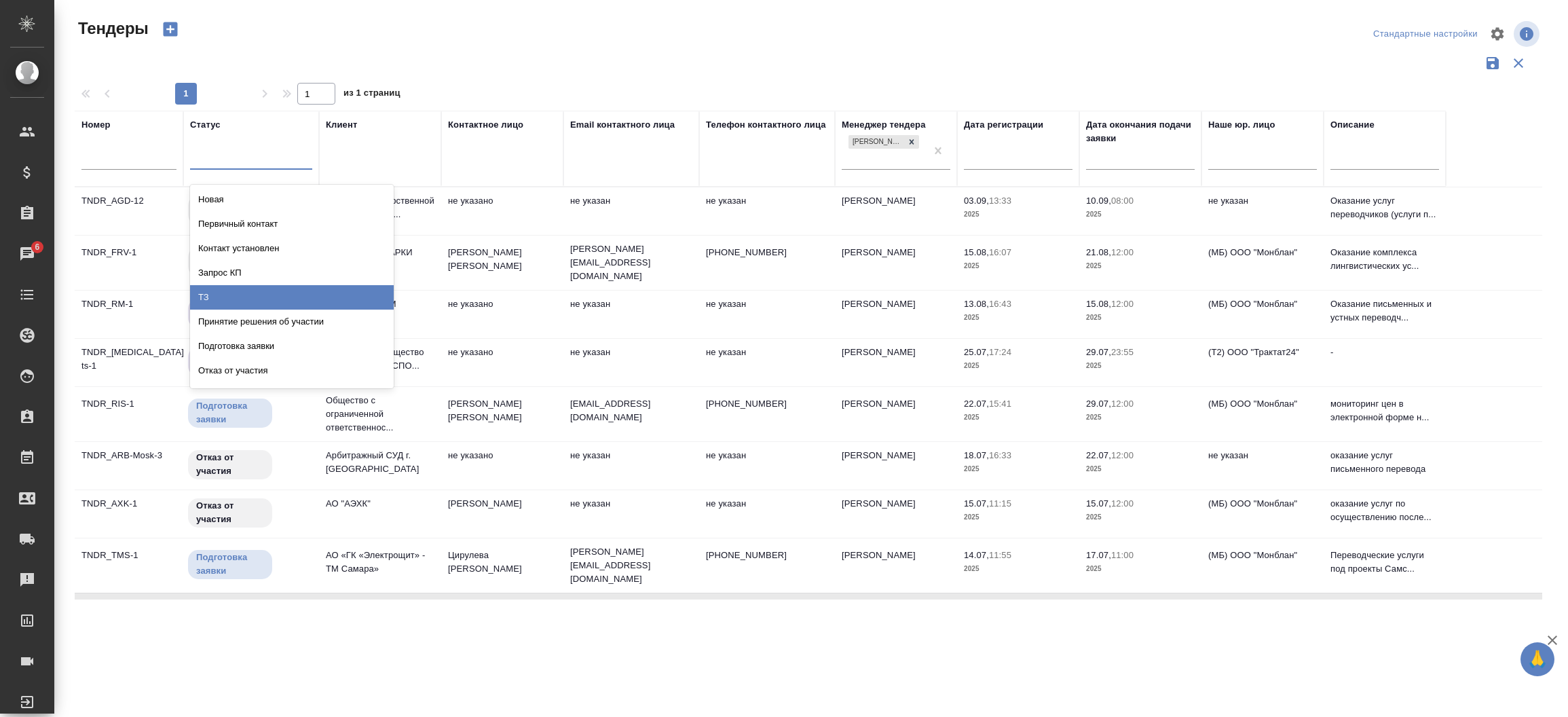
scroll to position [70, 0]
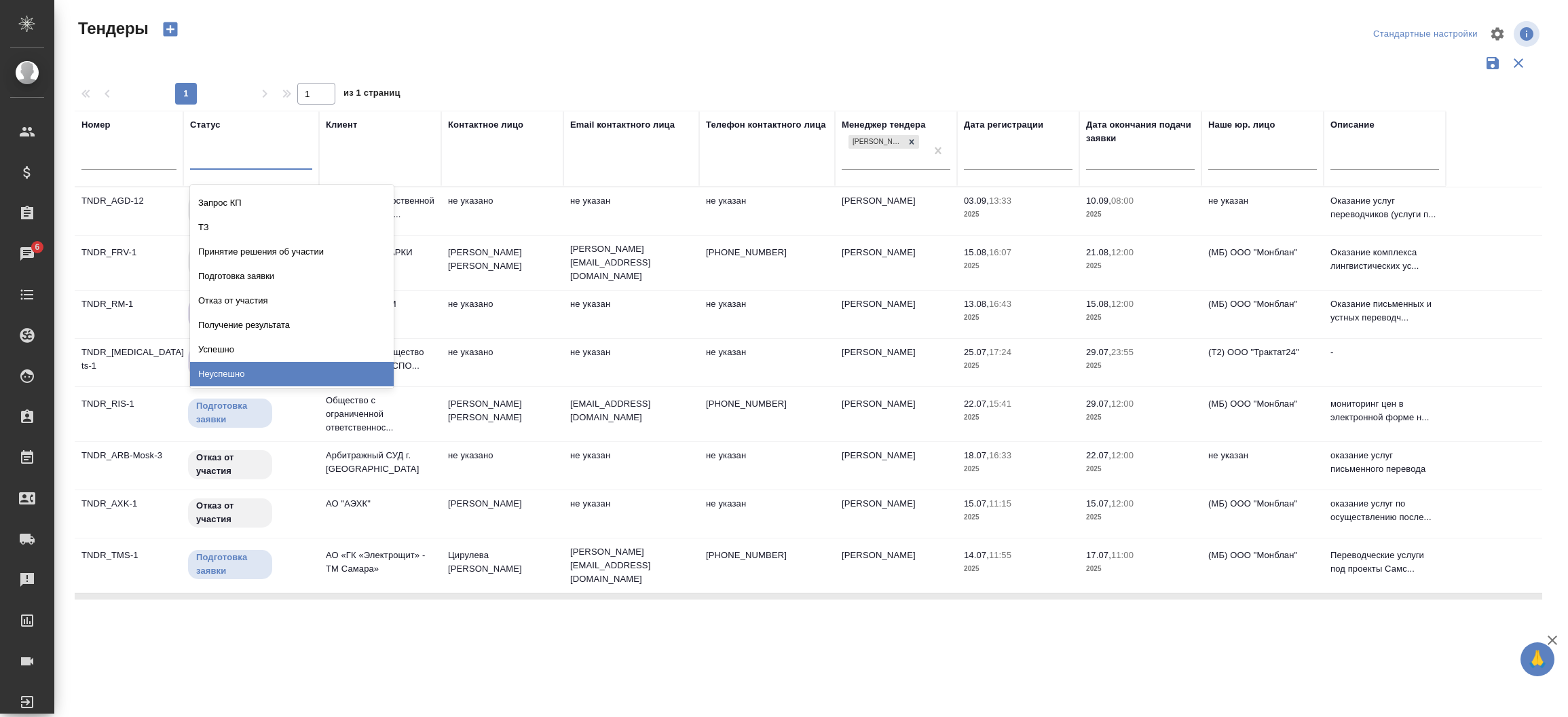
click at [272, 363] on div "Неуспешно" at bounding box center [292, 373] width 204 height 25
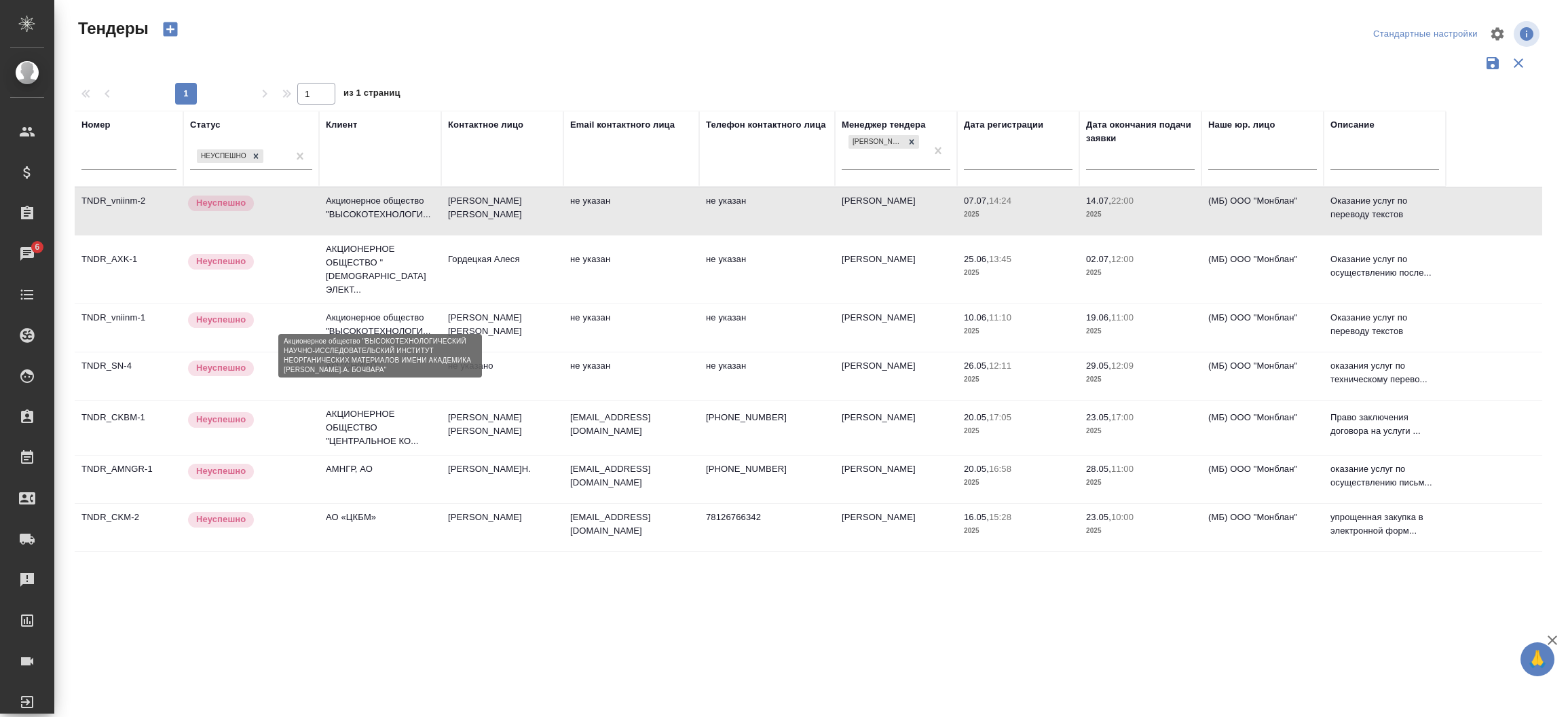
click at [367, 318] on p "Акционерное общество "ВЫСОКОТЕХНОЛОГИ..." at bounding box center [380, 324] width 109 height 27
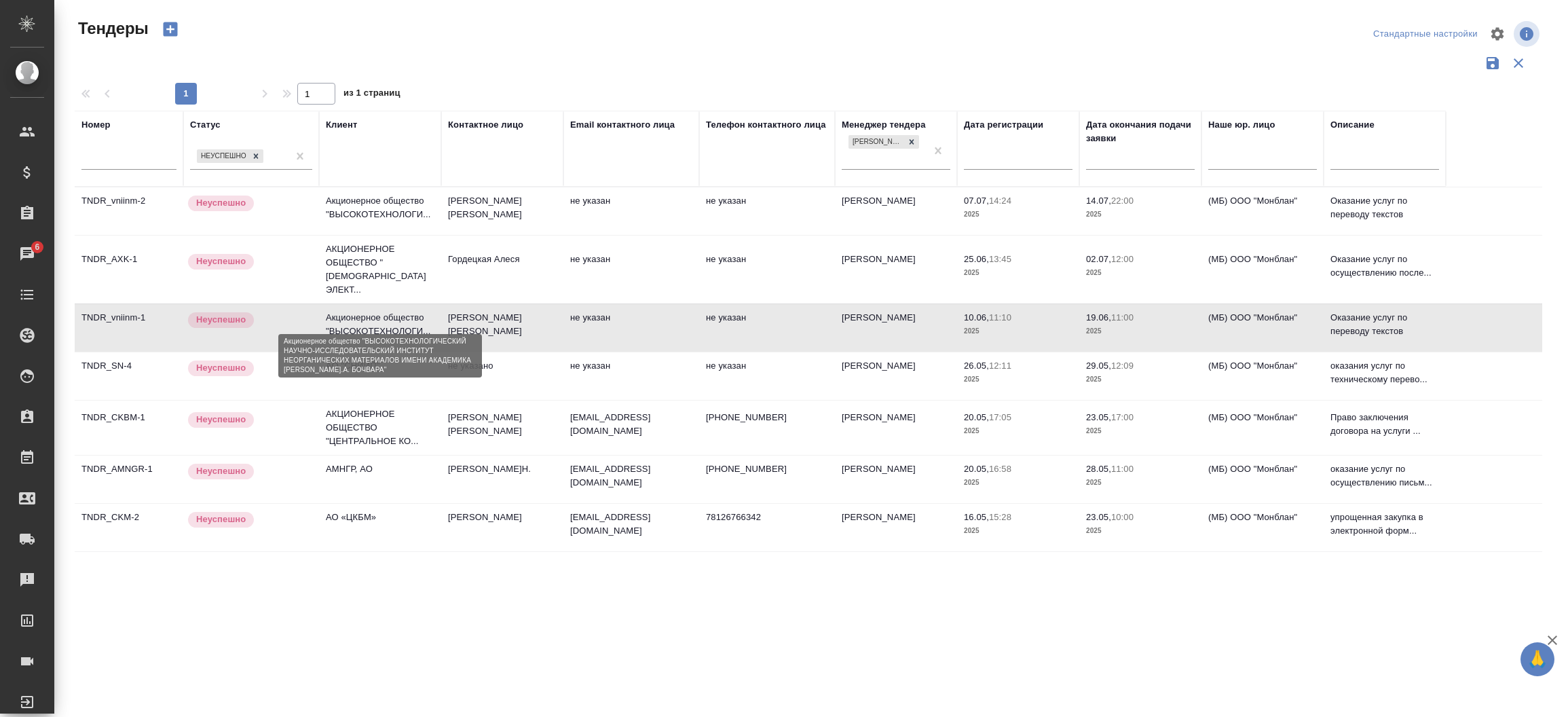
click at [367, 318] on p "Акционерное общество "ВЫСОКОТЕХНОЛОГИ..." at bounding box center [380, 324] width 109 height 27
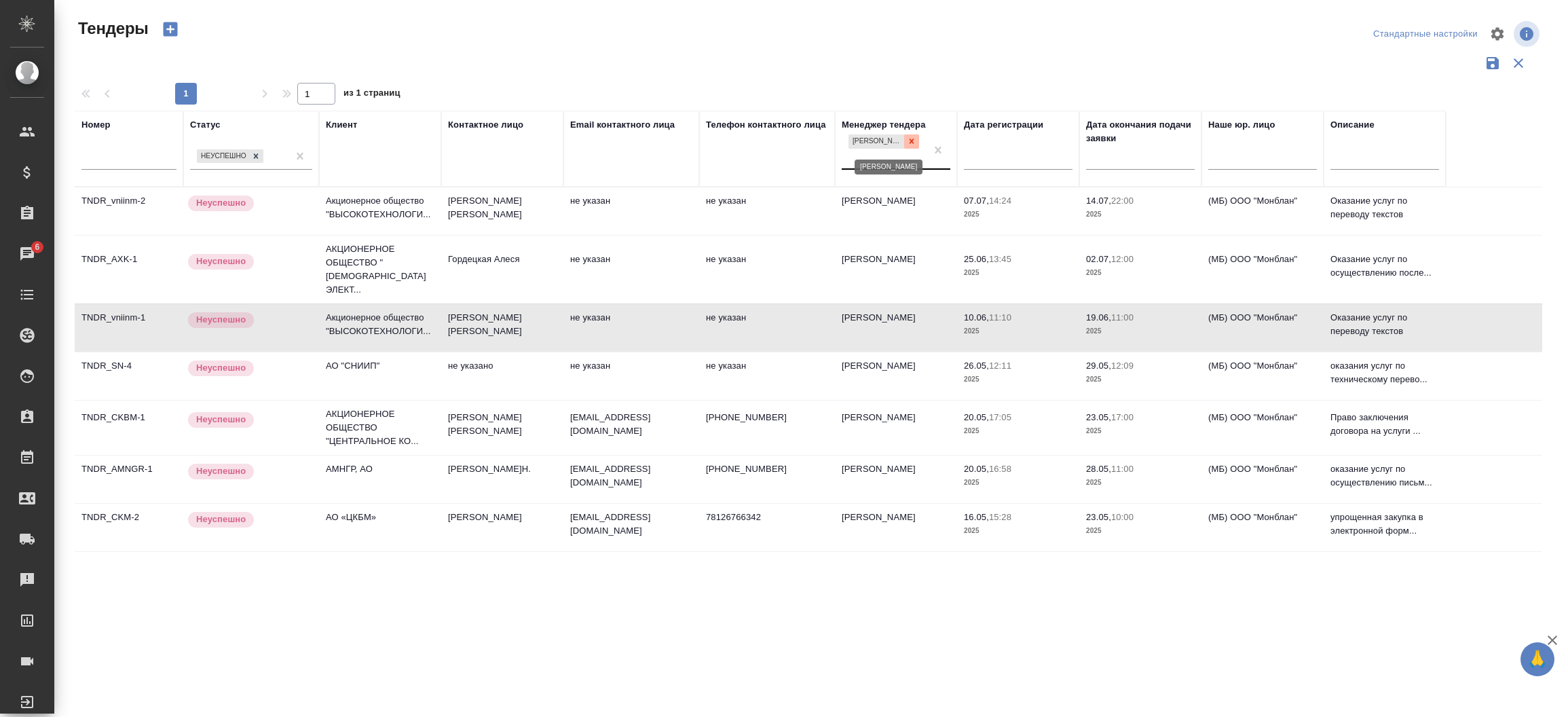
click at [913, 146] on icon at bounding box center [912, 142] width 10 height 10
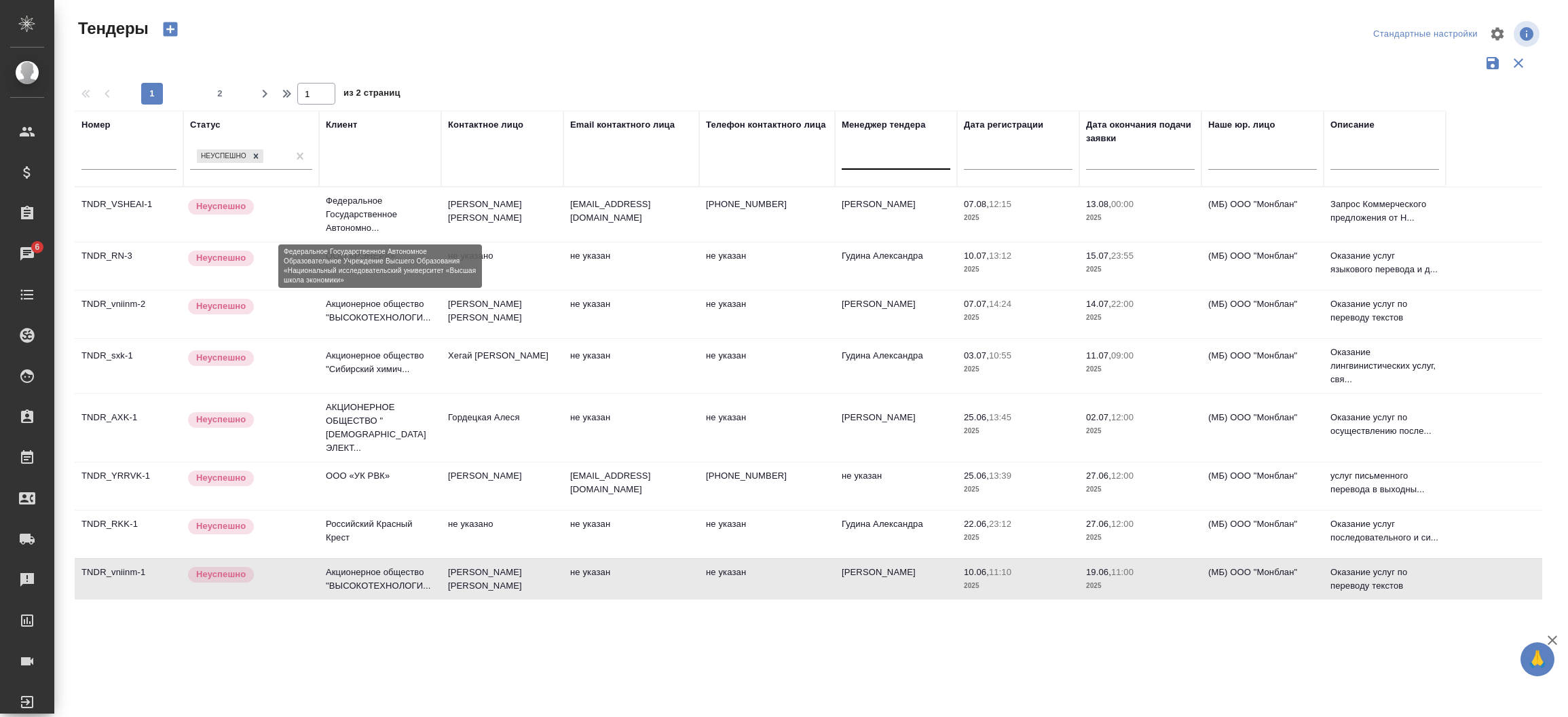
click at [373, 210] on p "Федеральное Государственное Автономно..." at bounding box center [380, 214] width 109 height 41
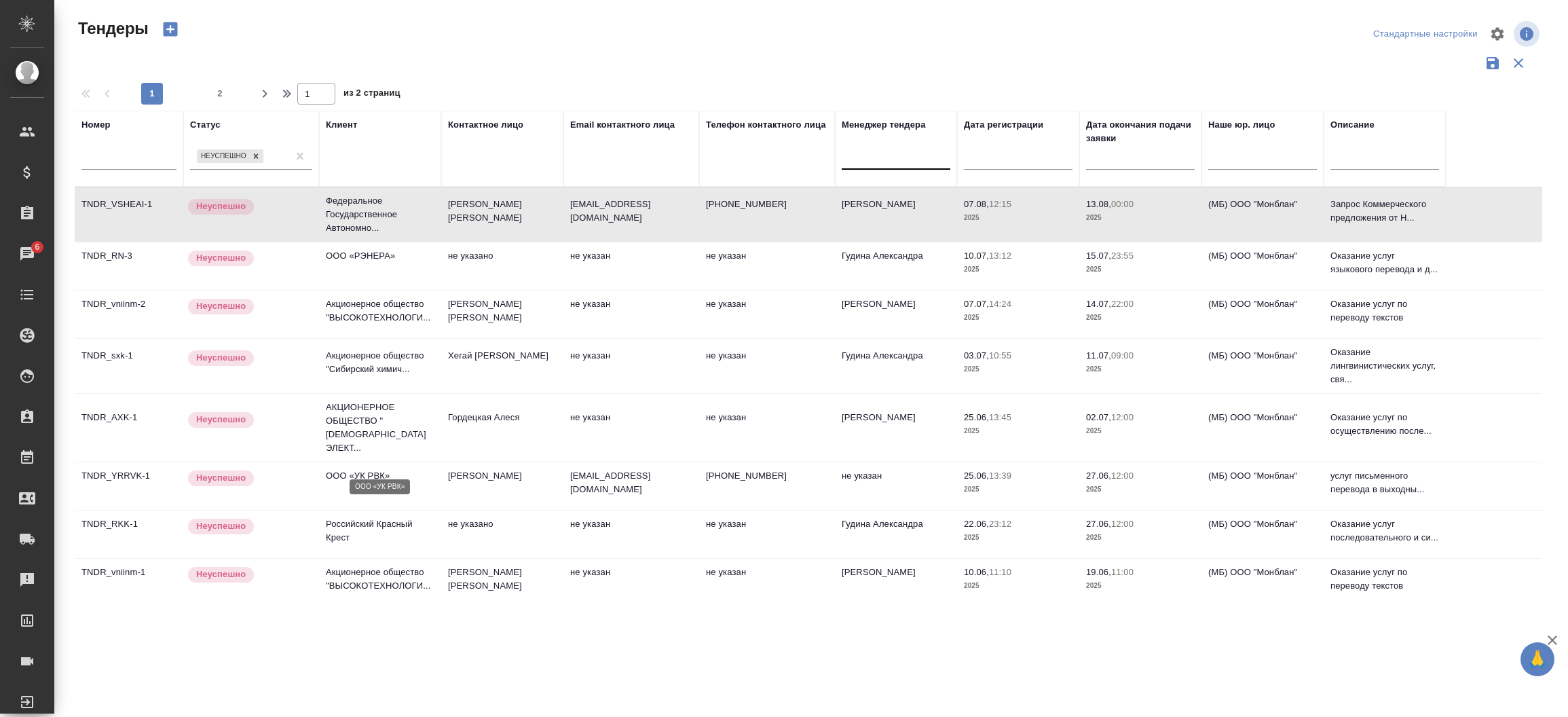
click at [385, 469] on p "ООО «УК РВК»" at bounding box center [380, 476] width 109 height 14
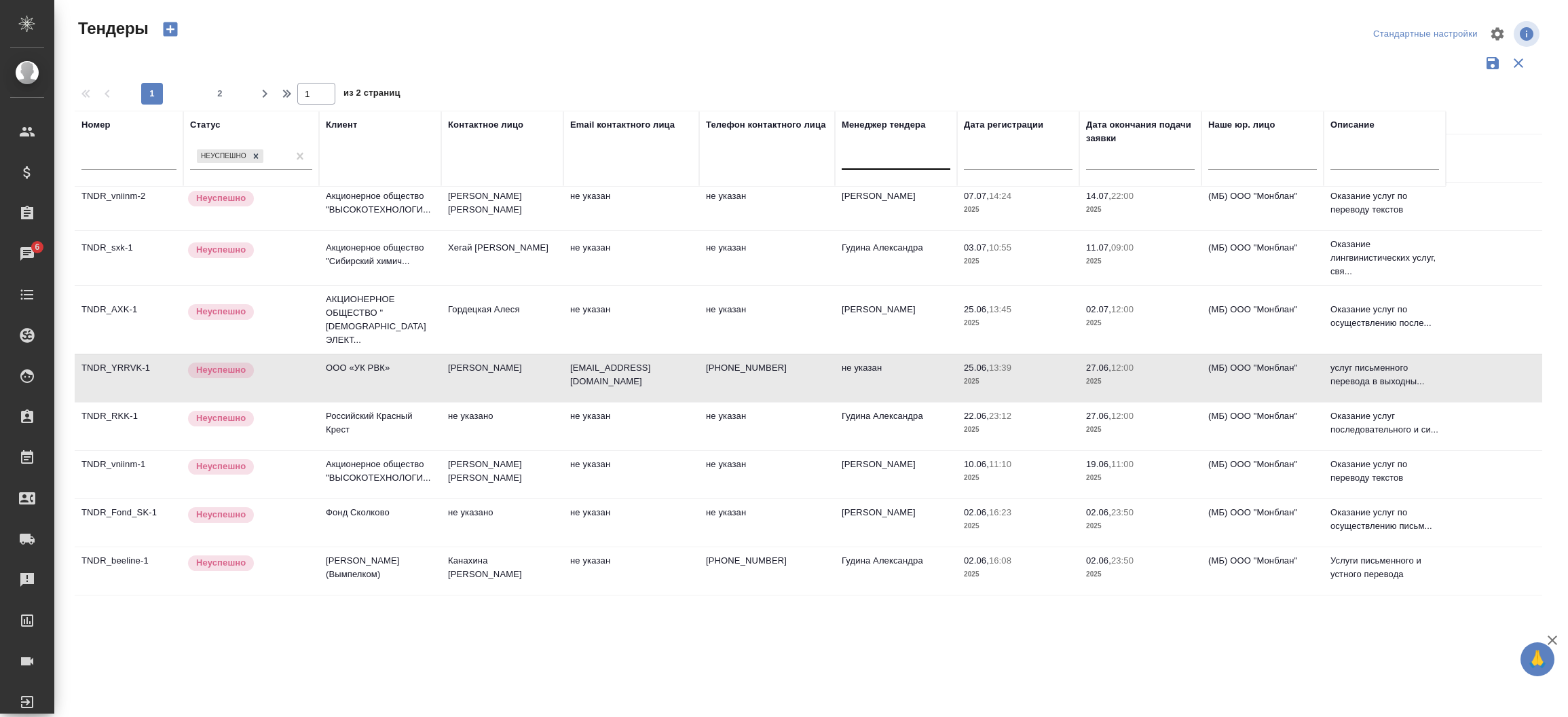
scroll to position [113, 0]
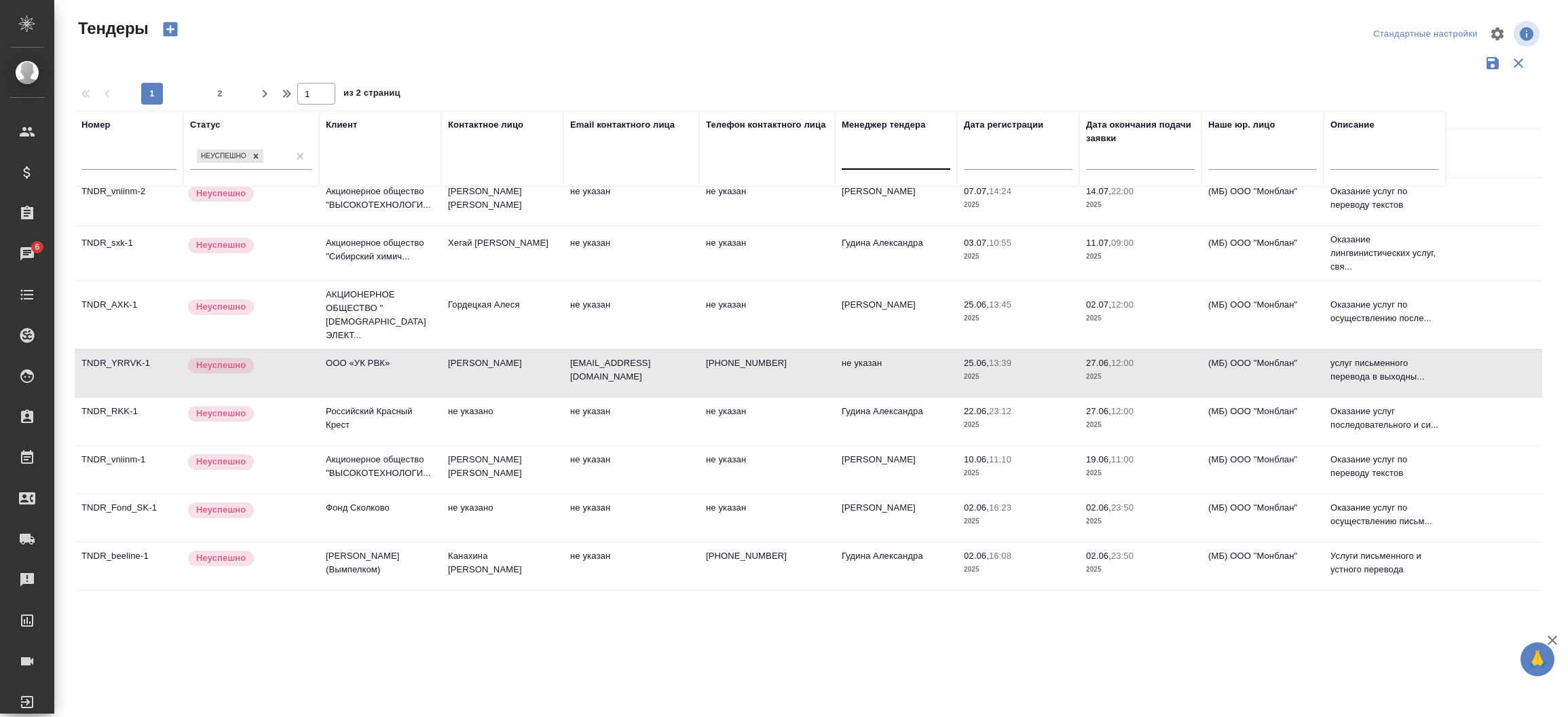
click at [360, 511] on td "Фонд Сколково" at bounding box center [379, 518] width 122 height 48
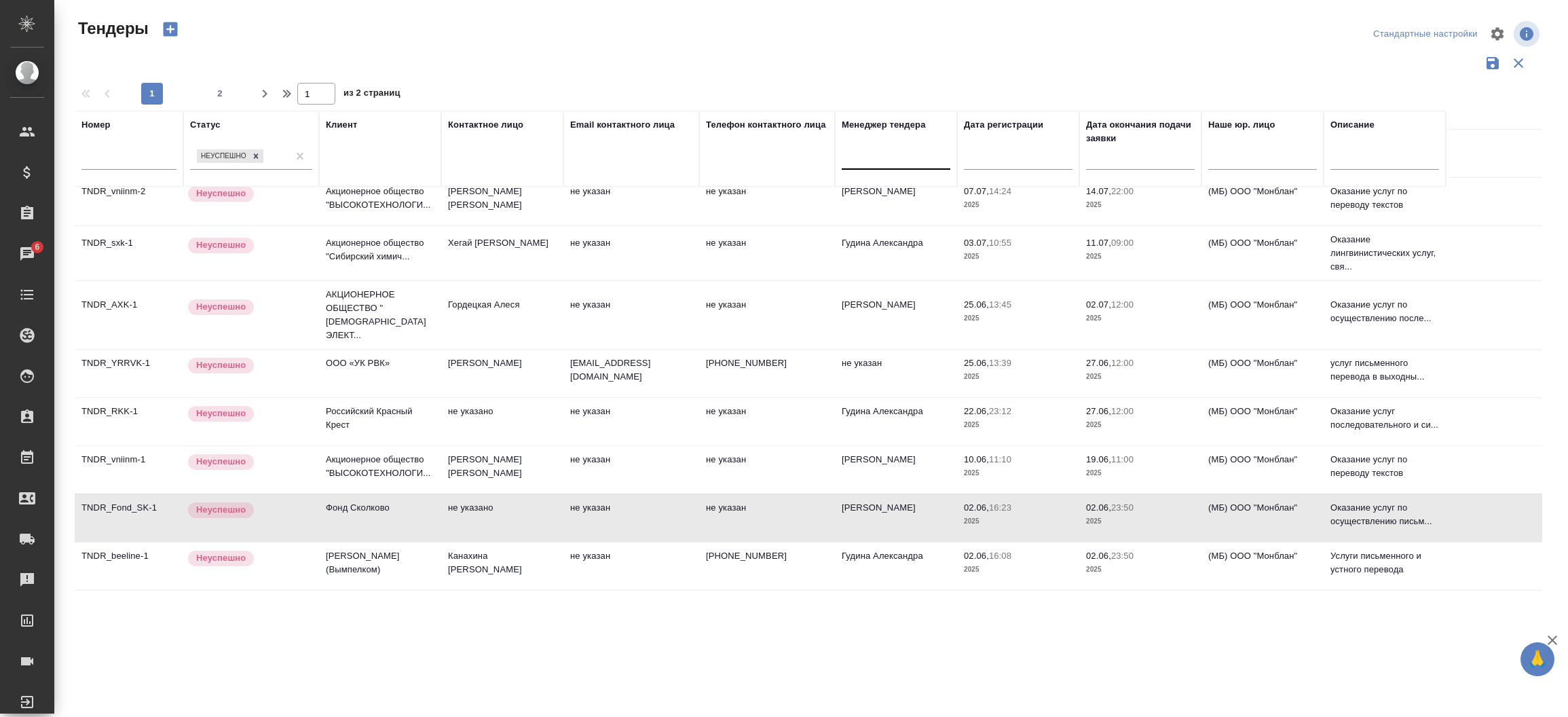
scroll to position [0, 0]
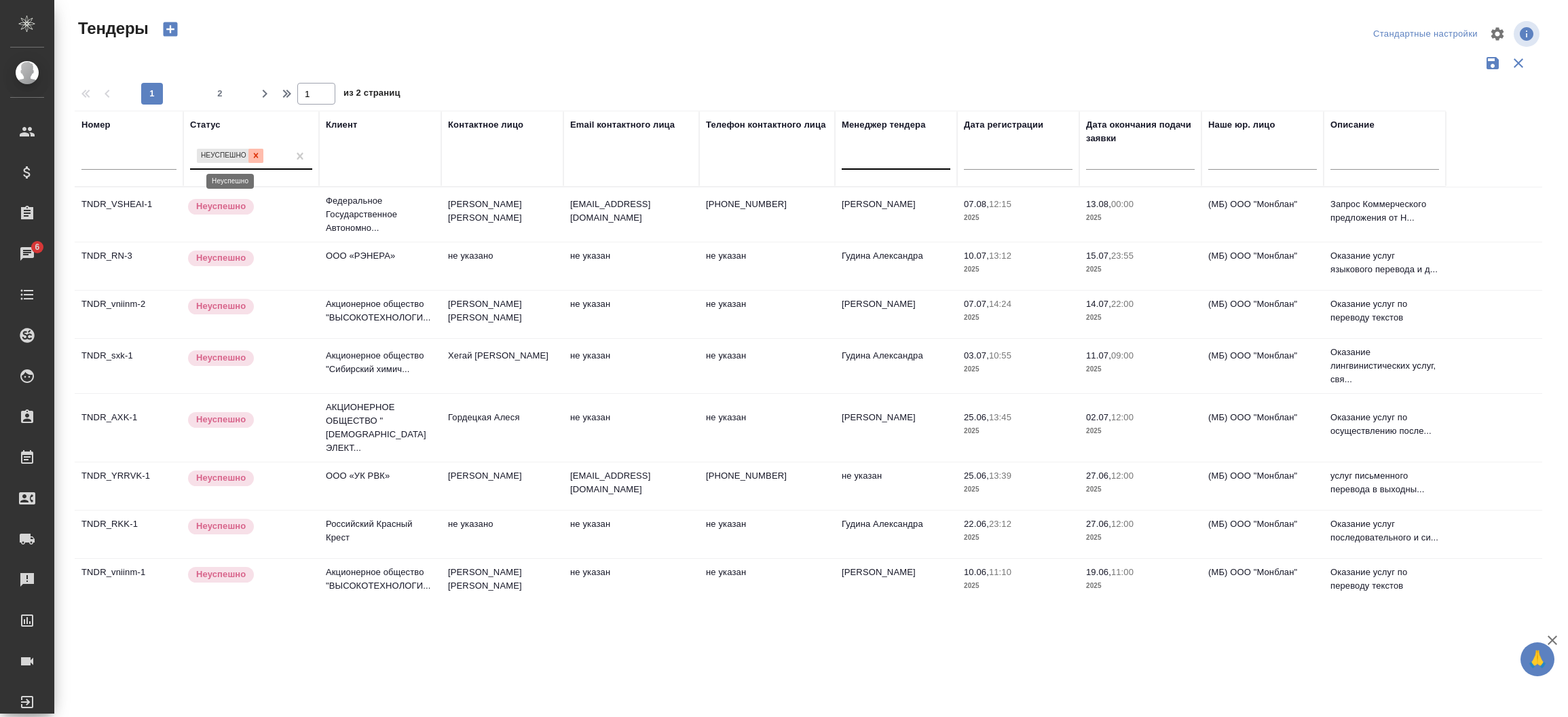
click at [254, 150] on div at bounding box center [256, 155] width 15 height 14
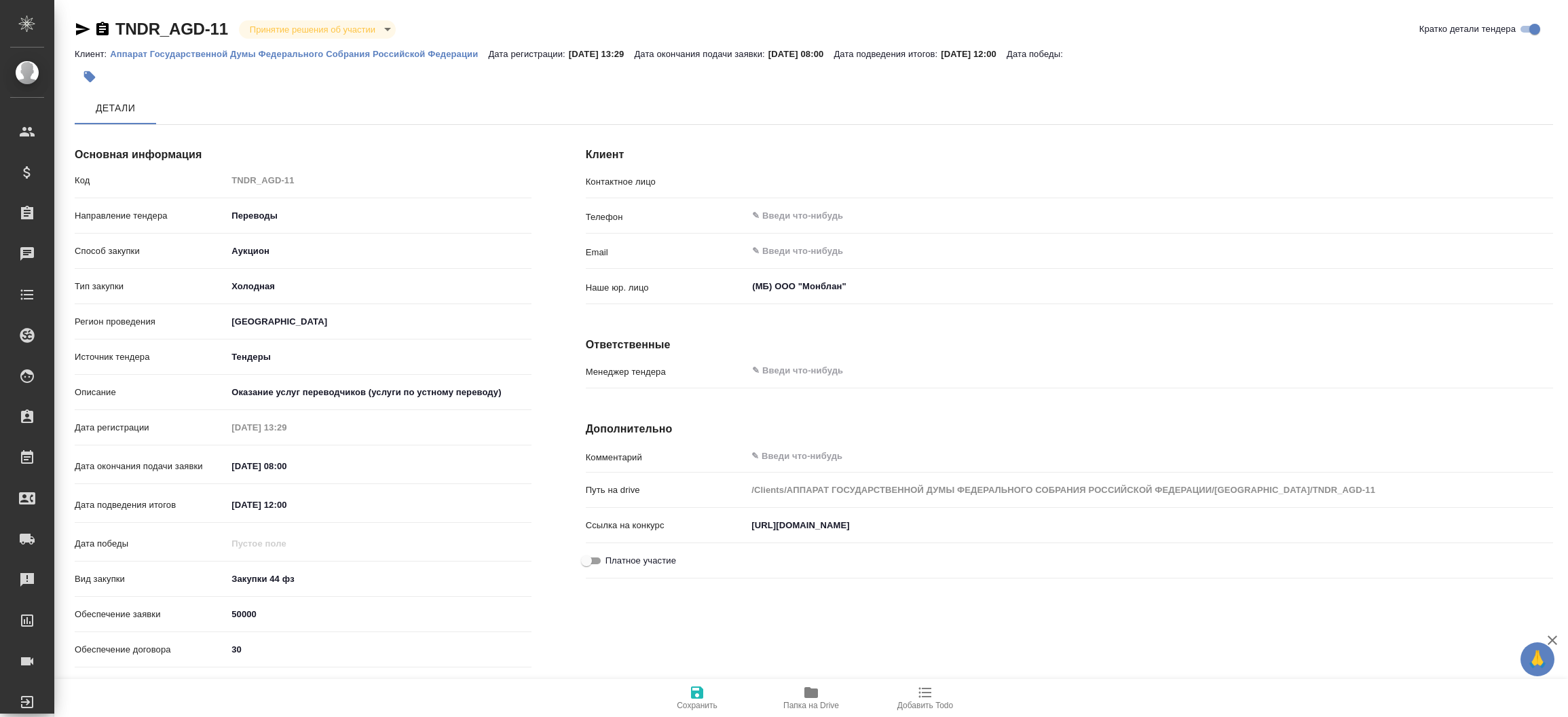
type input "Александрова И. И."
click at [788, 361] on div "​" at bounding box center [1150, 371] width 806 height 25
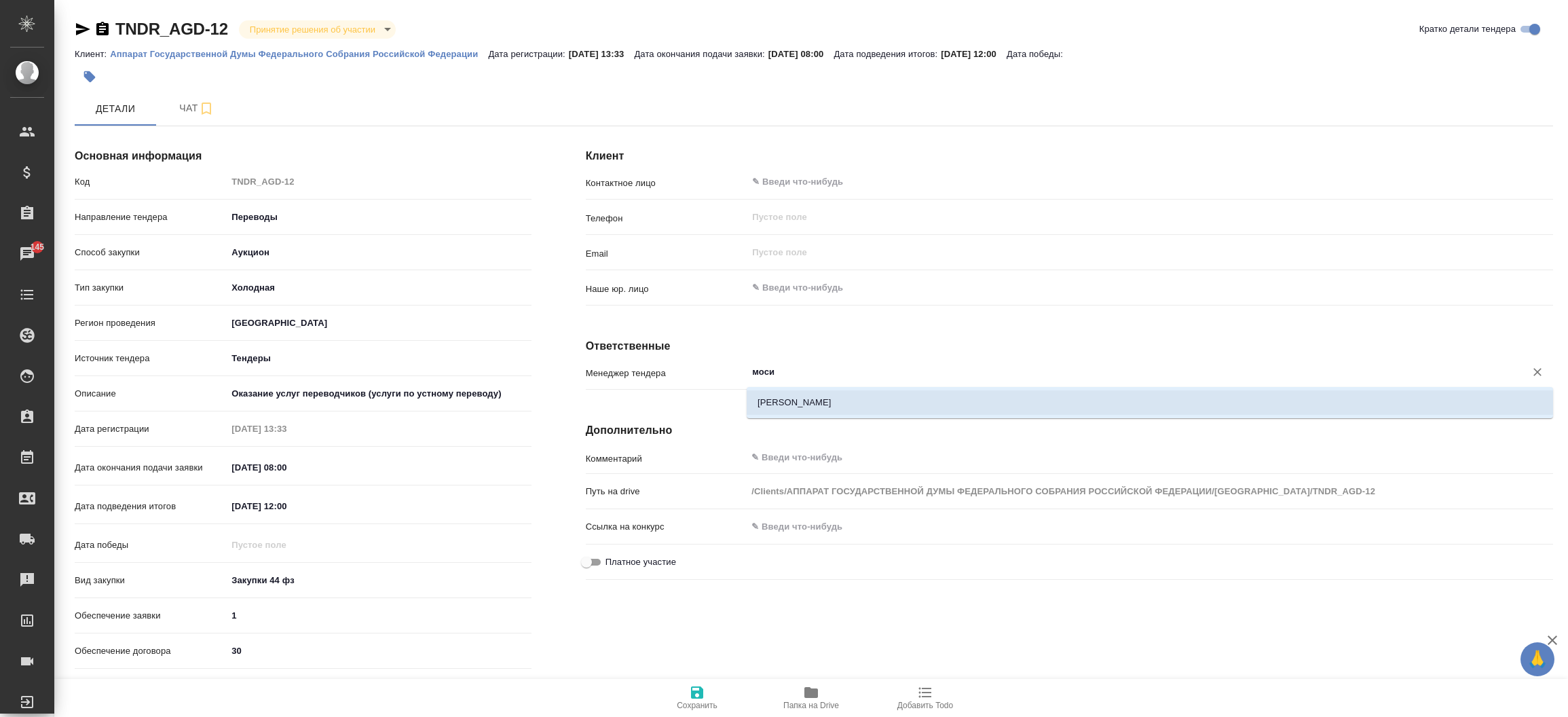
click at [808, 398] on li "[PERSON_NAME]" at bounding box center [1150, 402] width 806 height 25
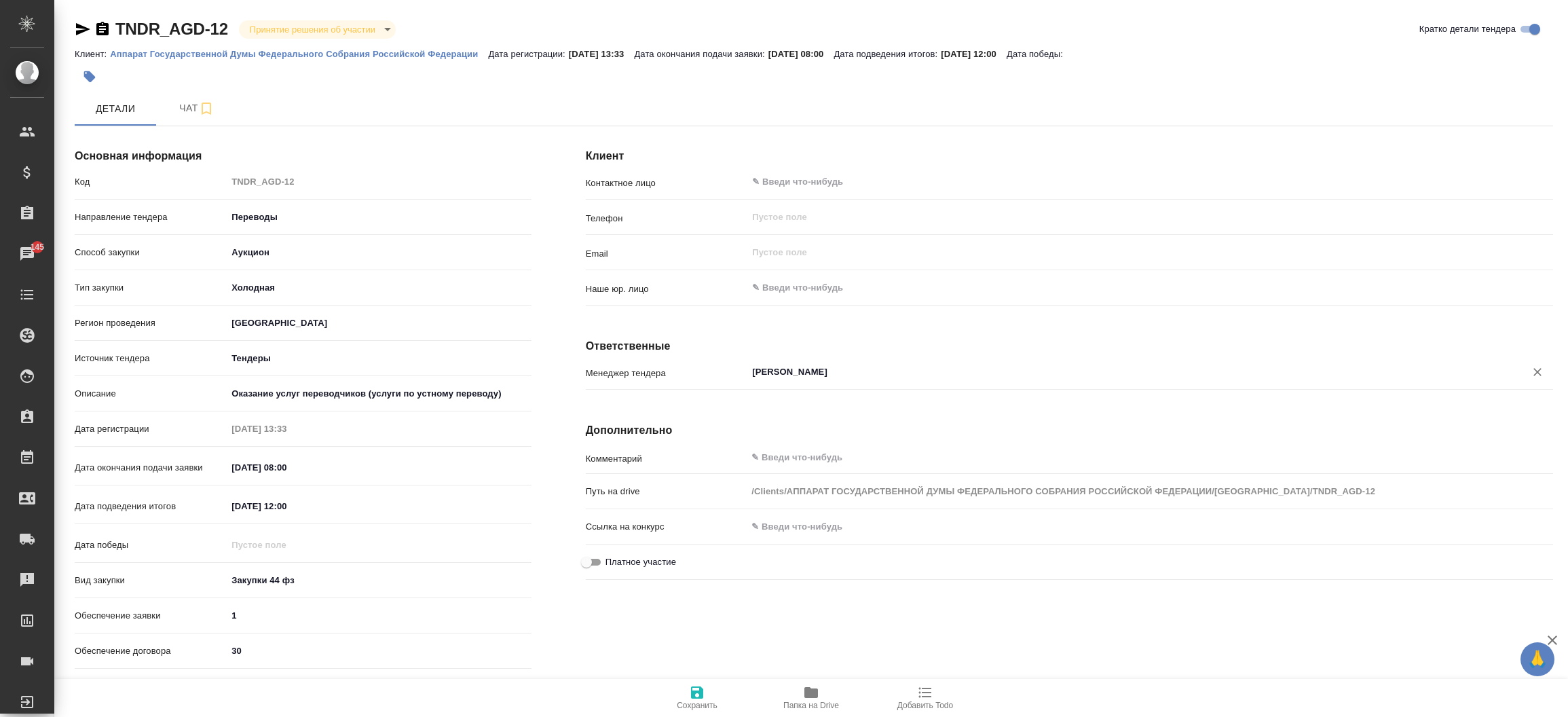
type input "[PERSON_NAME]"
click at [704, 684] on icon "button" at bounding box center [697, 692] width 16 height 16
click at [281, 32] on body "🙏 .cls-1 fill:#fff; AWATERA Прутько Ирина i.prutko Клиенты Спецификации Заказы …" at bounding box center [784, 358] width 1568 height 717
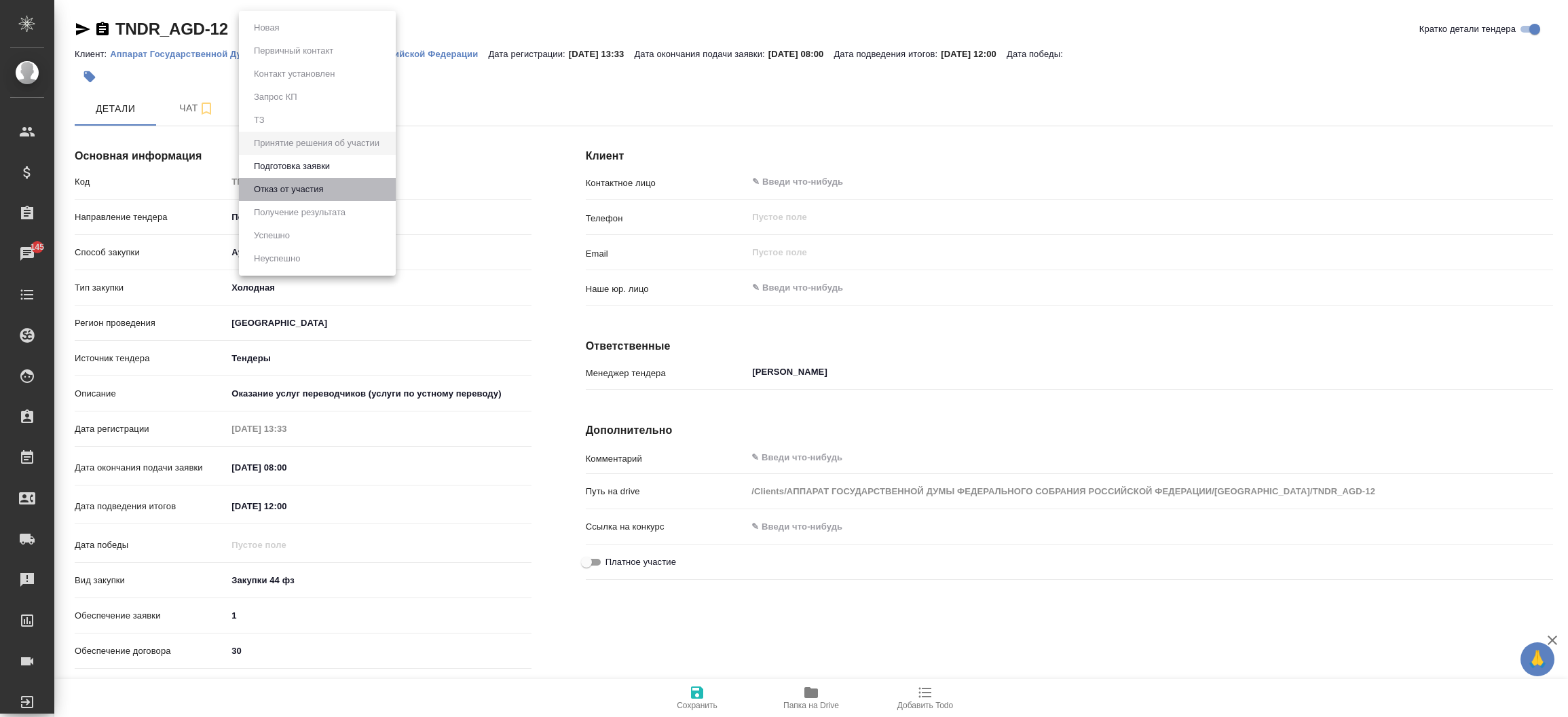
click at [294, 183] on button "Отказ от участия" at bounding box center [288, 189] width 77 height 15
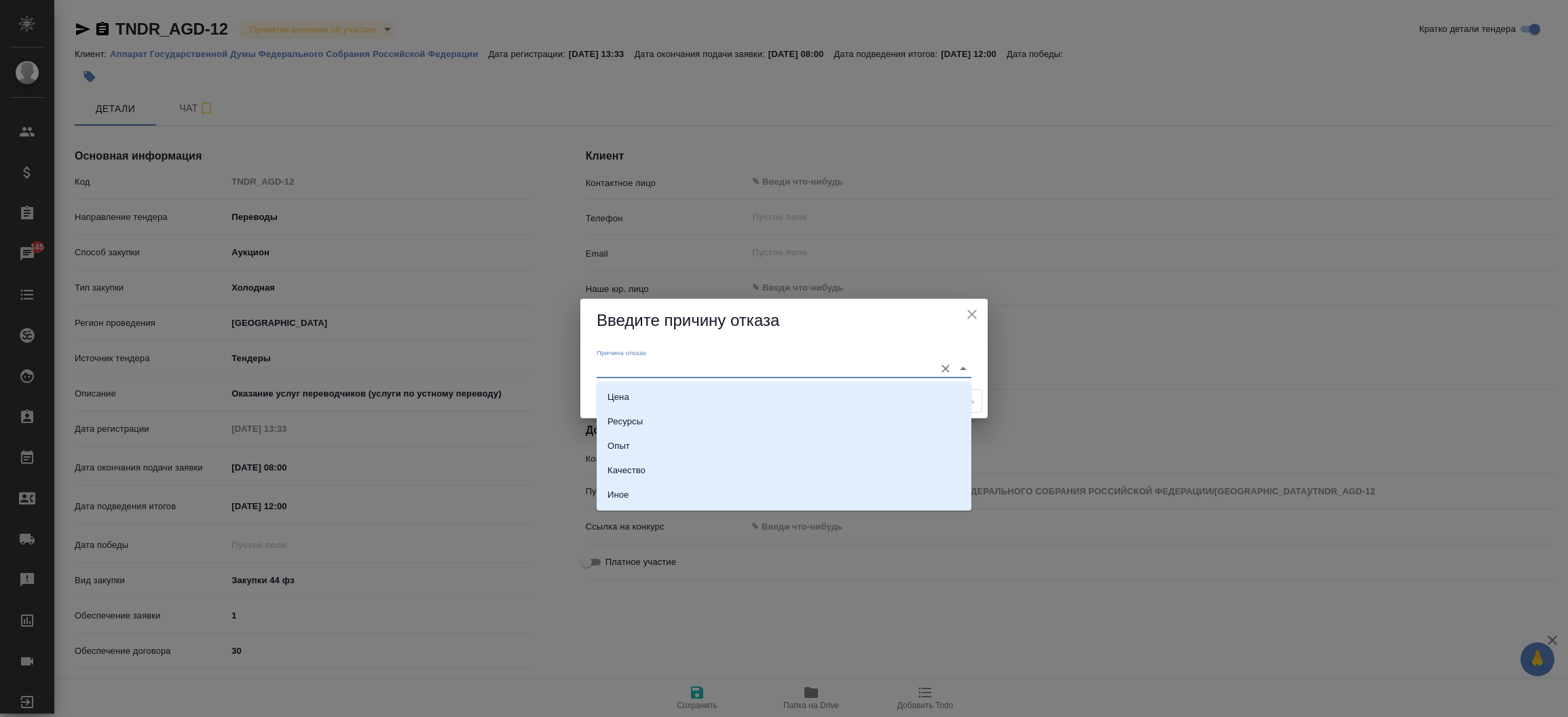
click at [622, 364] on input "Причина отказа" at bounding box center [762, 368] width 331 height 19
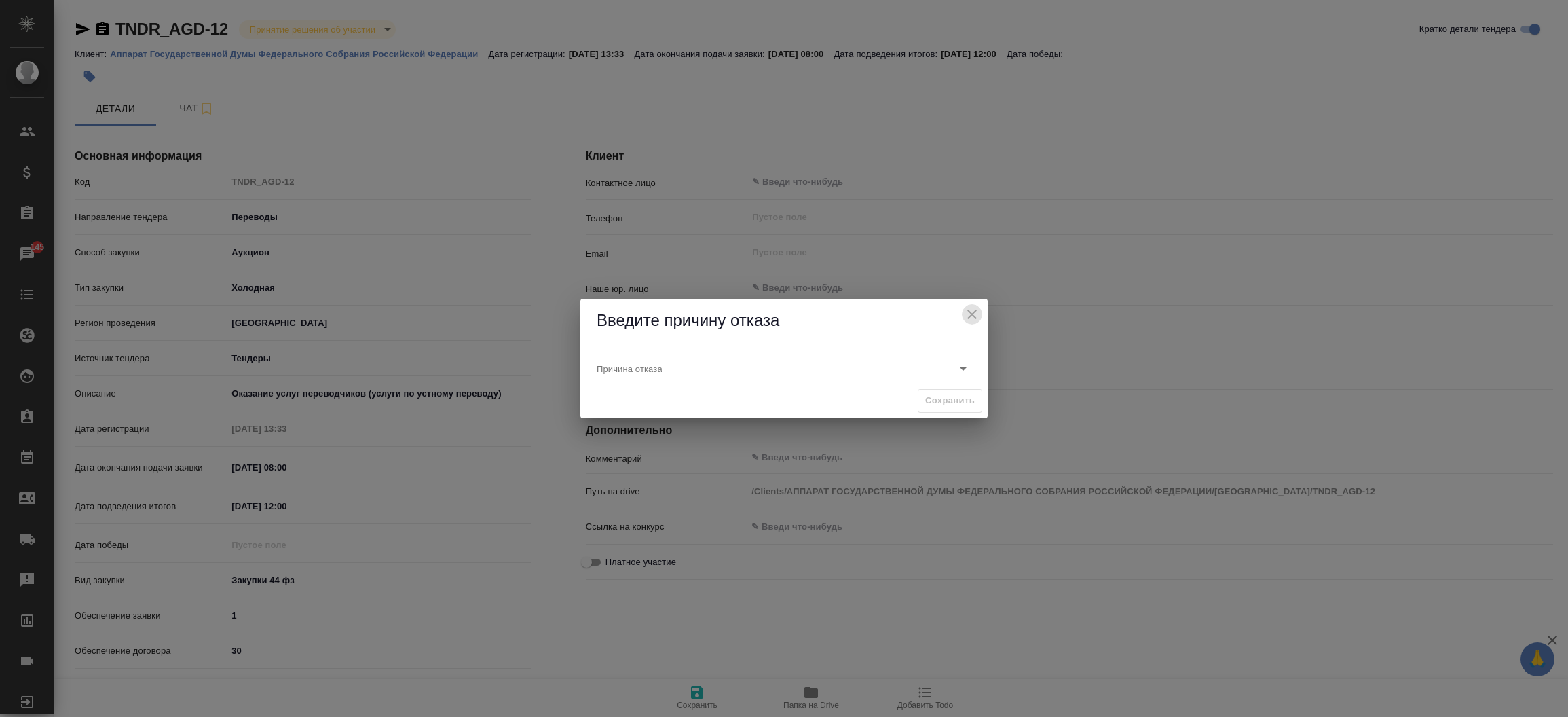
click at [971, 316] on icon "close" at bounding box center [972, 314] width 16 height 16
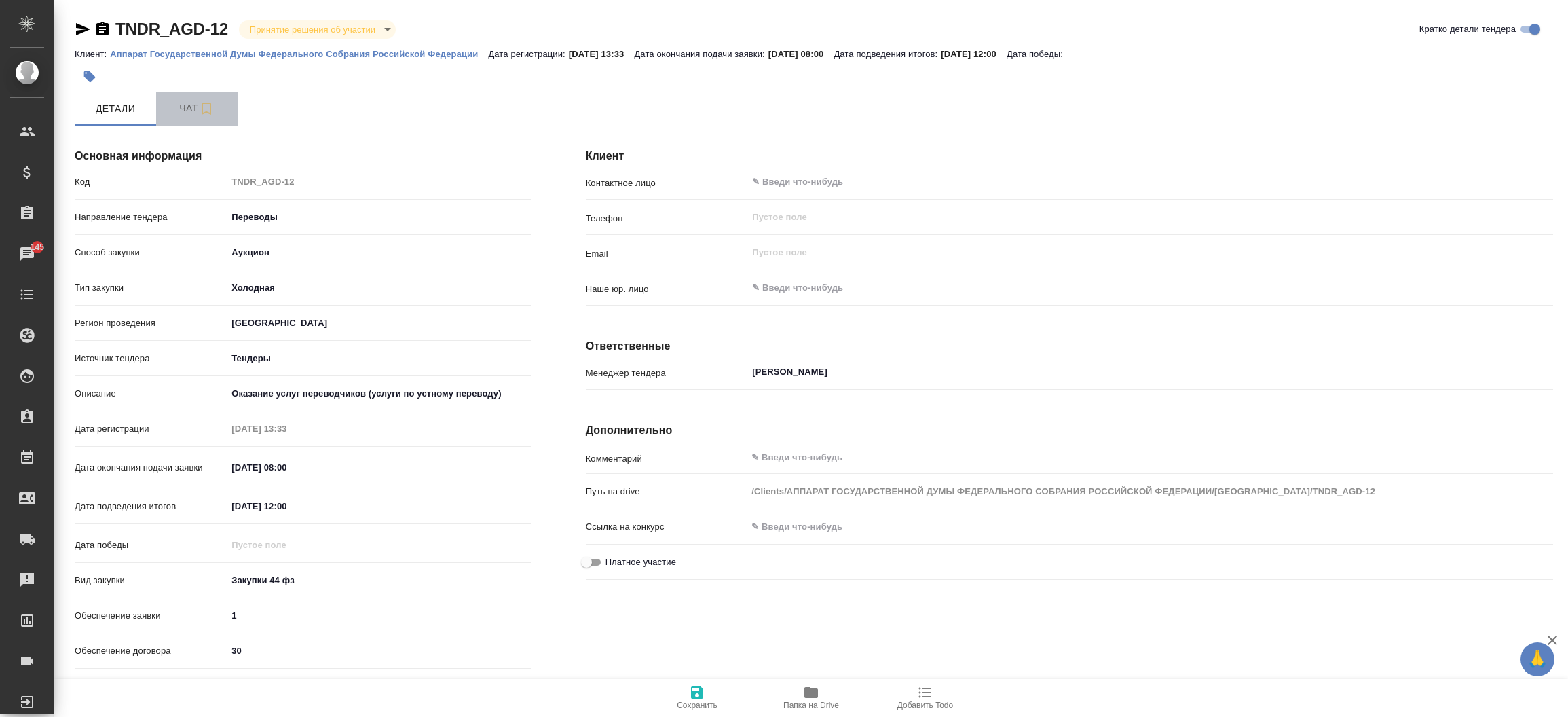
click at [197, 118] on button "Чат" at bounding box center [197, 109] width 81 height 34
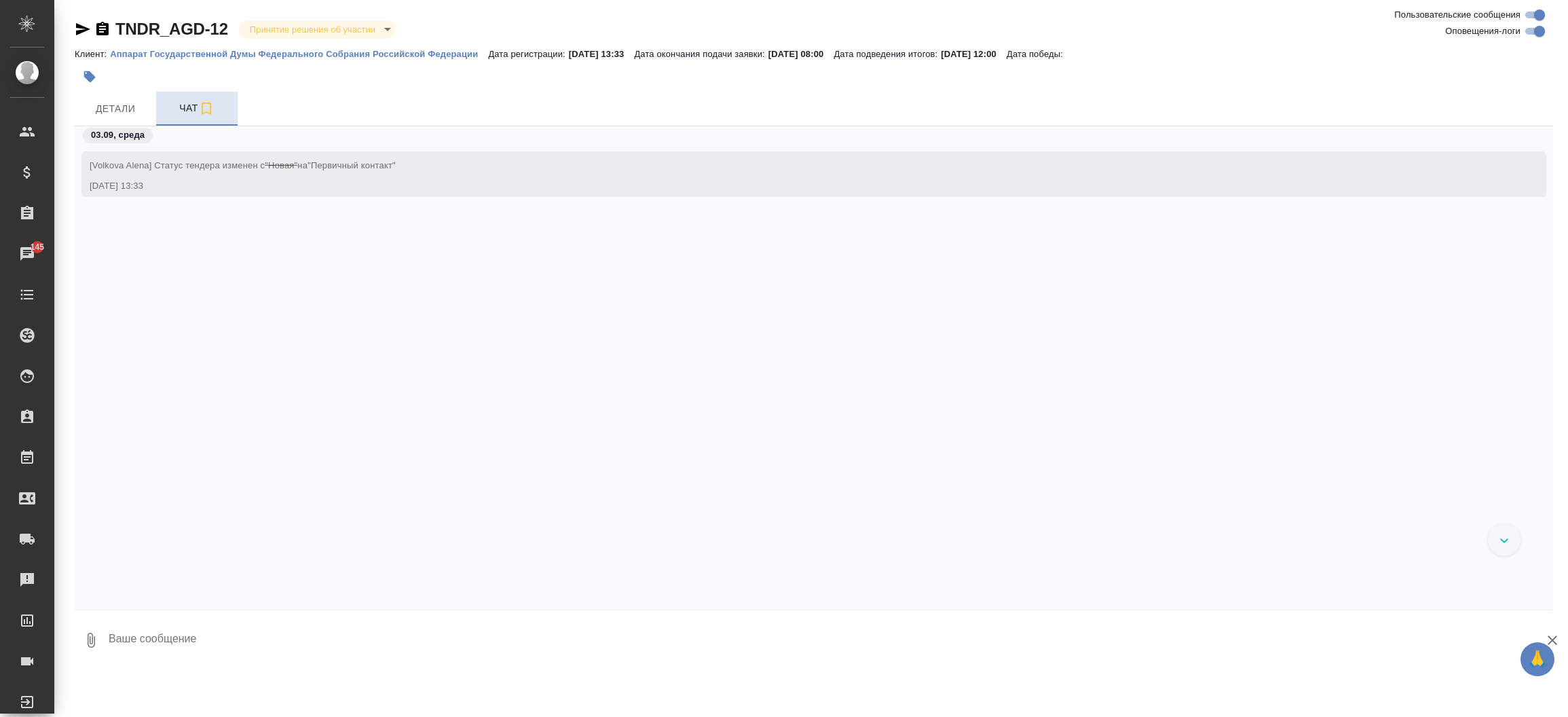
scroll to position [1741, 0]
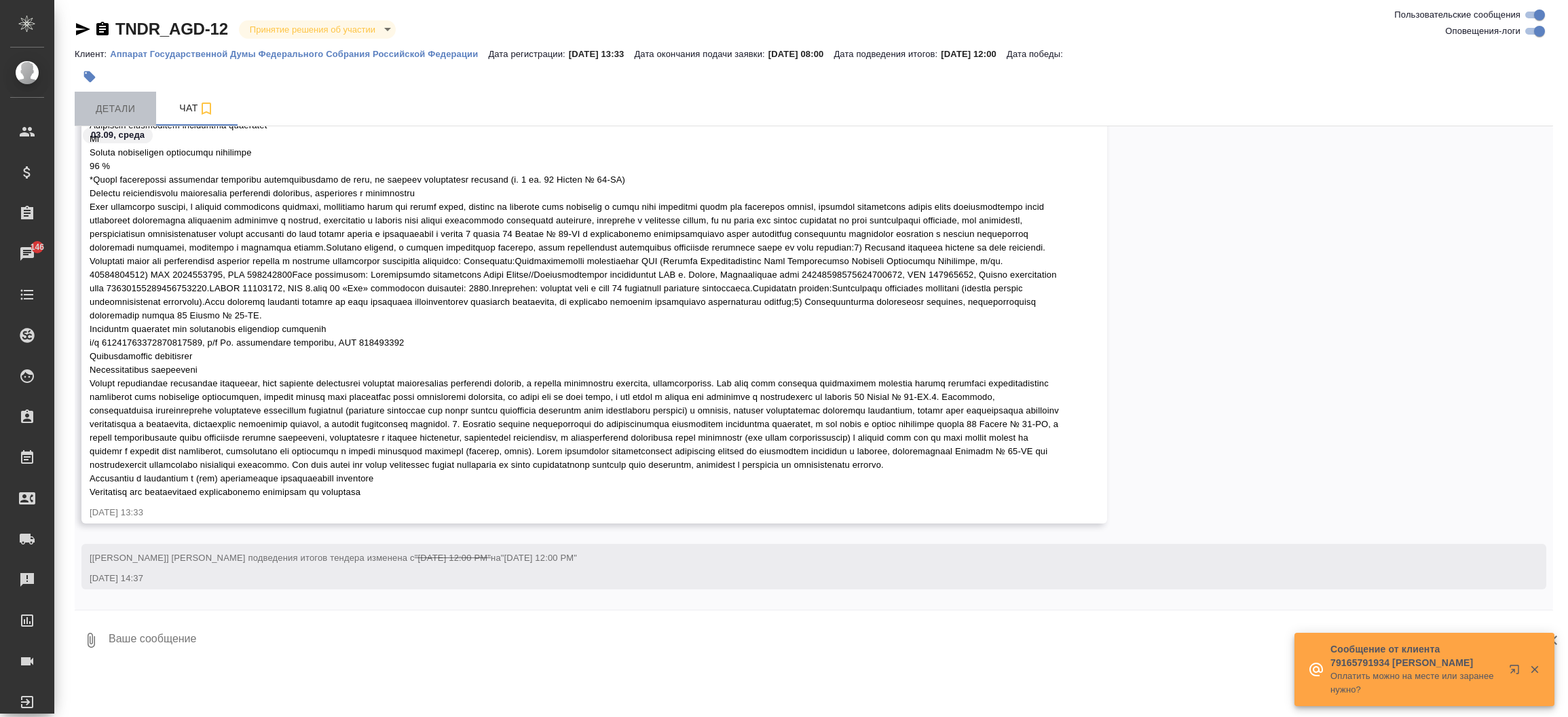
click at [118, 113] on span "Детали" at bounding box center [116, 108] width 65 height 17
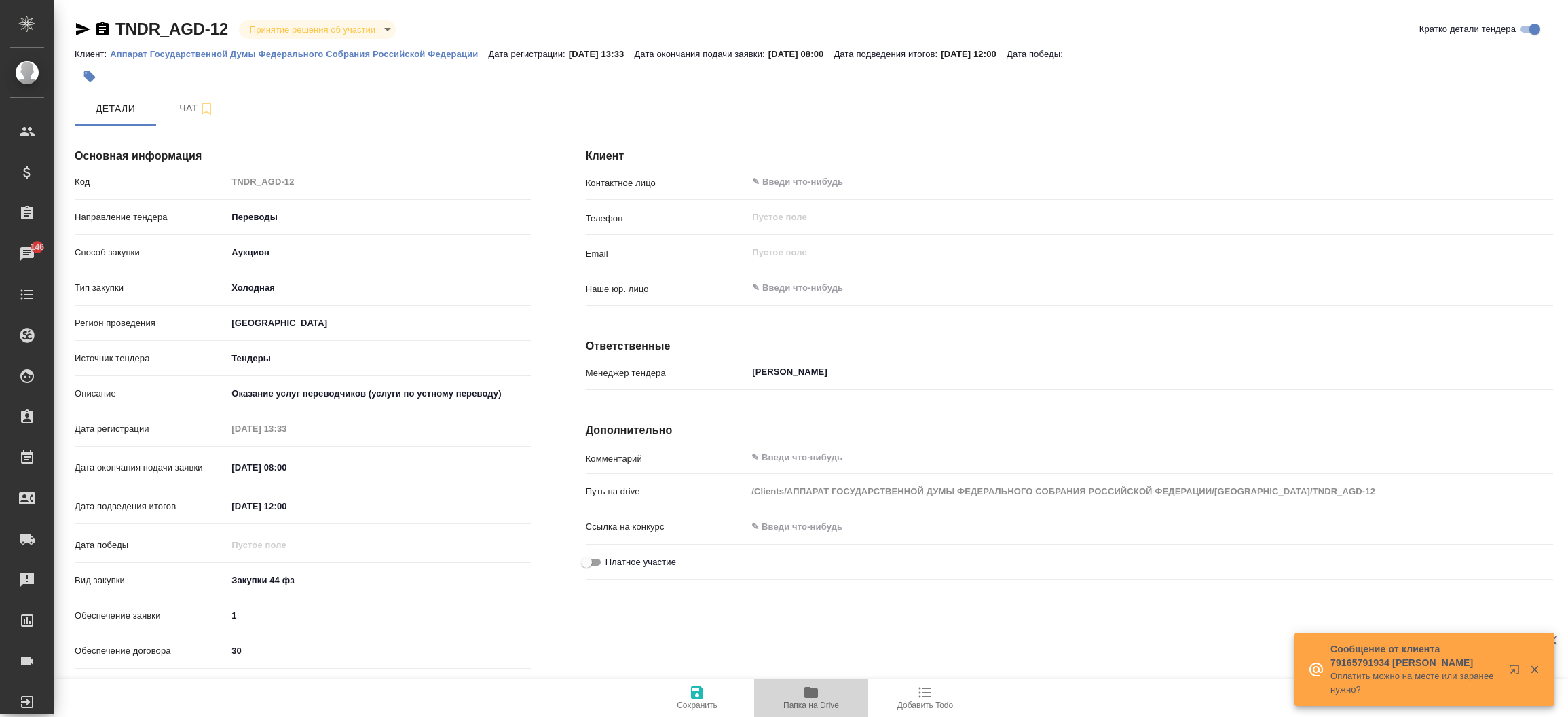
click at [820, 706] on span "Папка на Drive" at bounding box center [811, 705] width 55 height 10
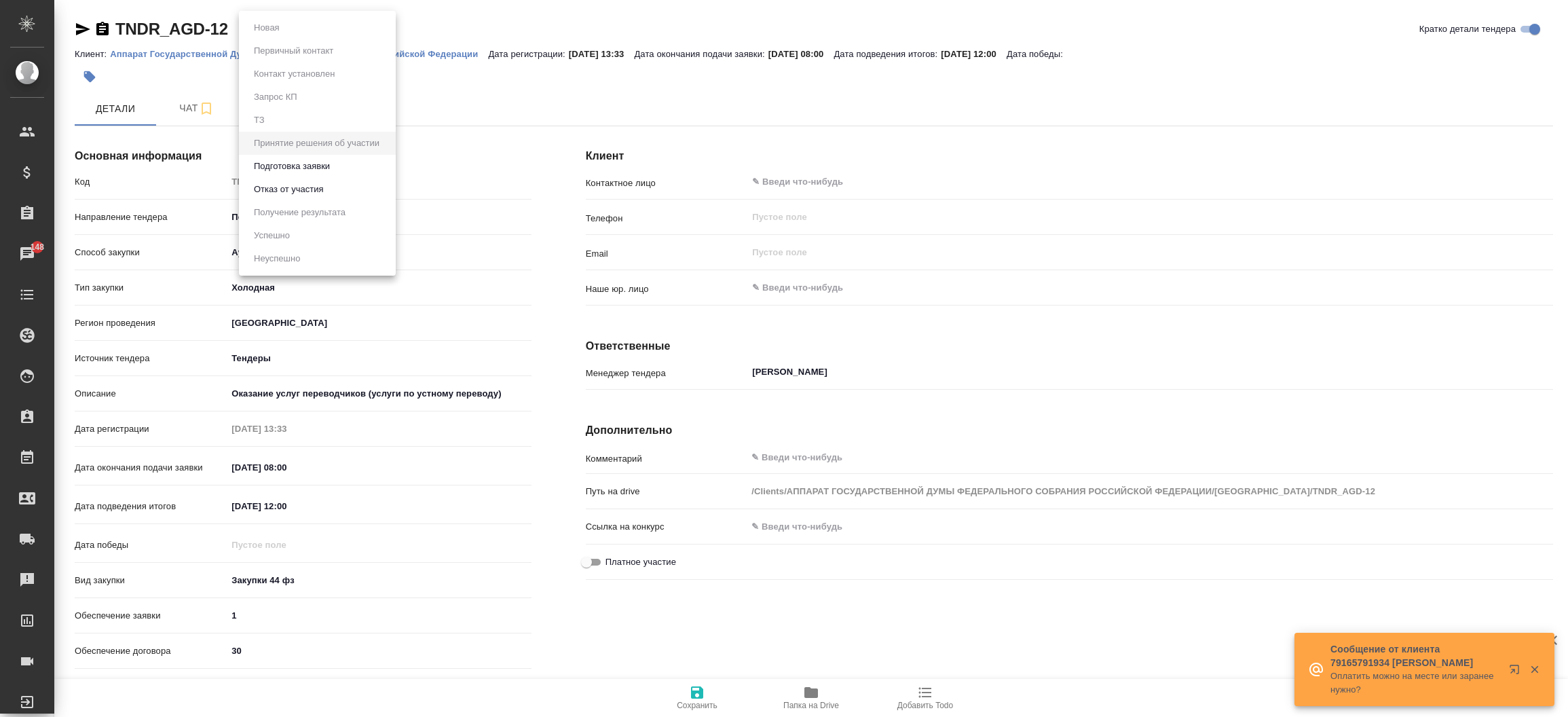
click at [273, 26] on body "🙏 .cls-1 fill:#fff; AWATERA Прутько Ирина i.prutko Клиенты Спецификации Заказы …" at bounding box center [784, 358] width 1568 height 717
click at [288, 193] on button "Отказ от участия" at bounding box center [288, 189] width 77 height 15
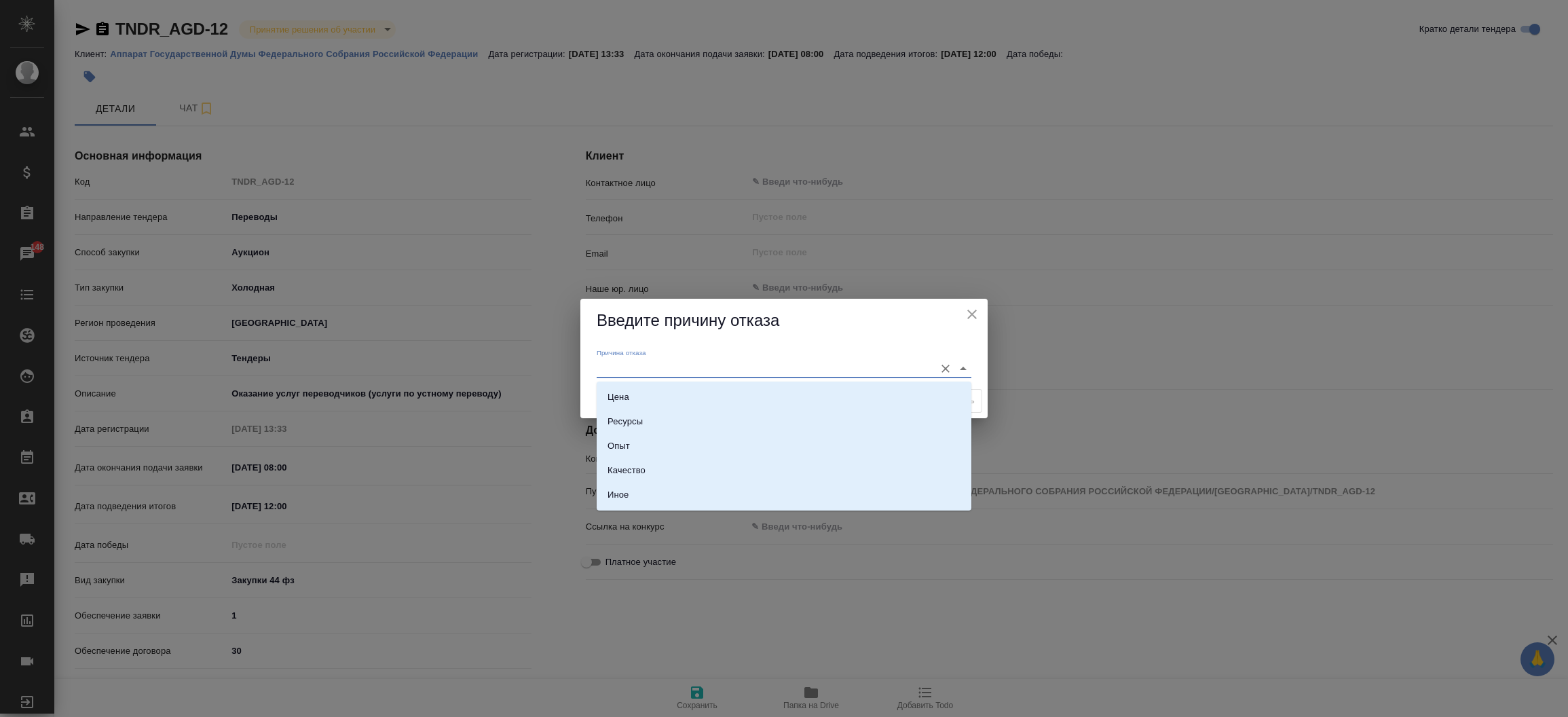
click at [635, 364] on input "Причина отказа" at bounding box center [762, 368] width 331 height 19
click at [637, 401] on li "Цена" at bounding box center [784, 397] width 374 height 25
type input "Цена"
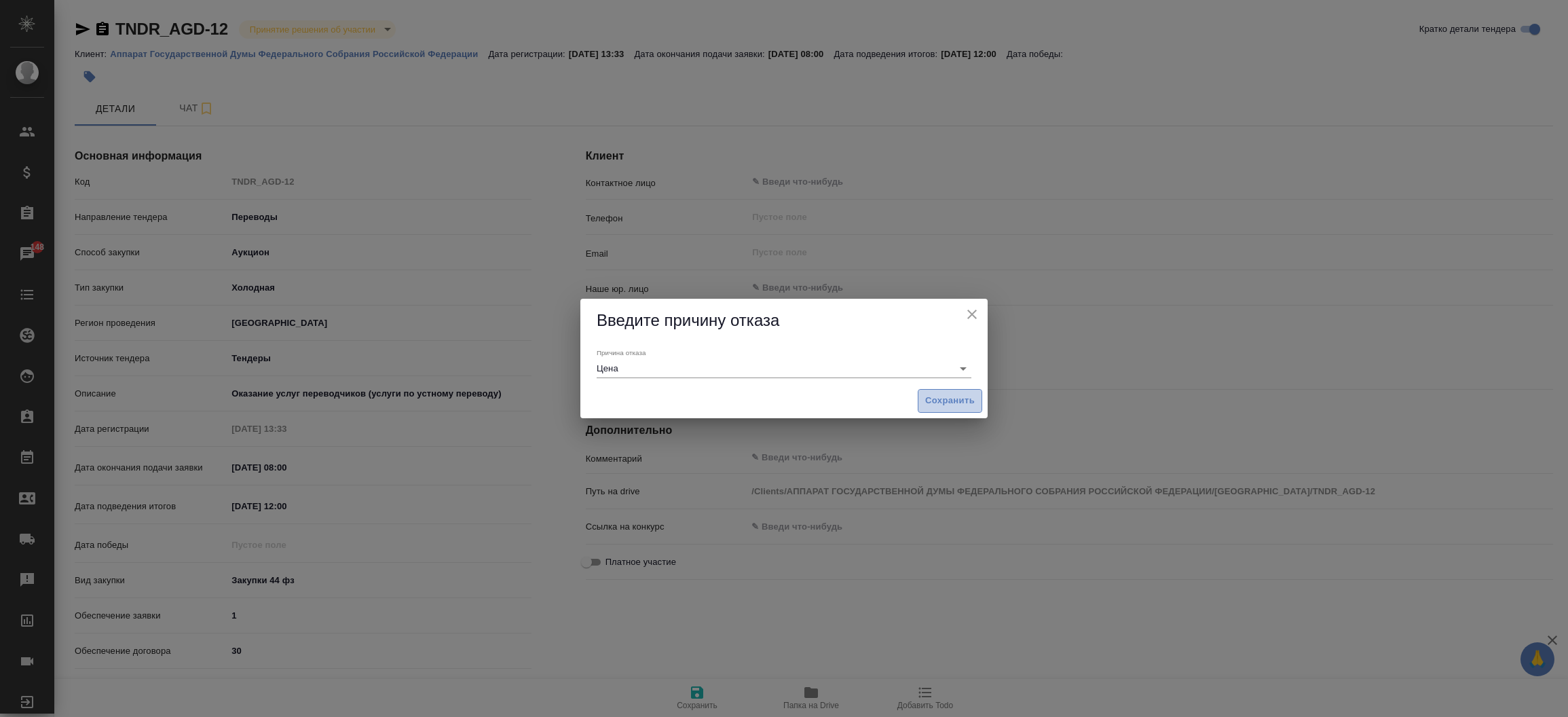
click at [962, 405] on span "Сохранить" at bounding box center [950, 401] width 50 height 16
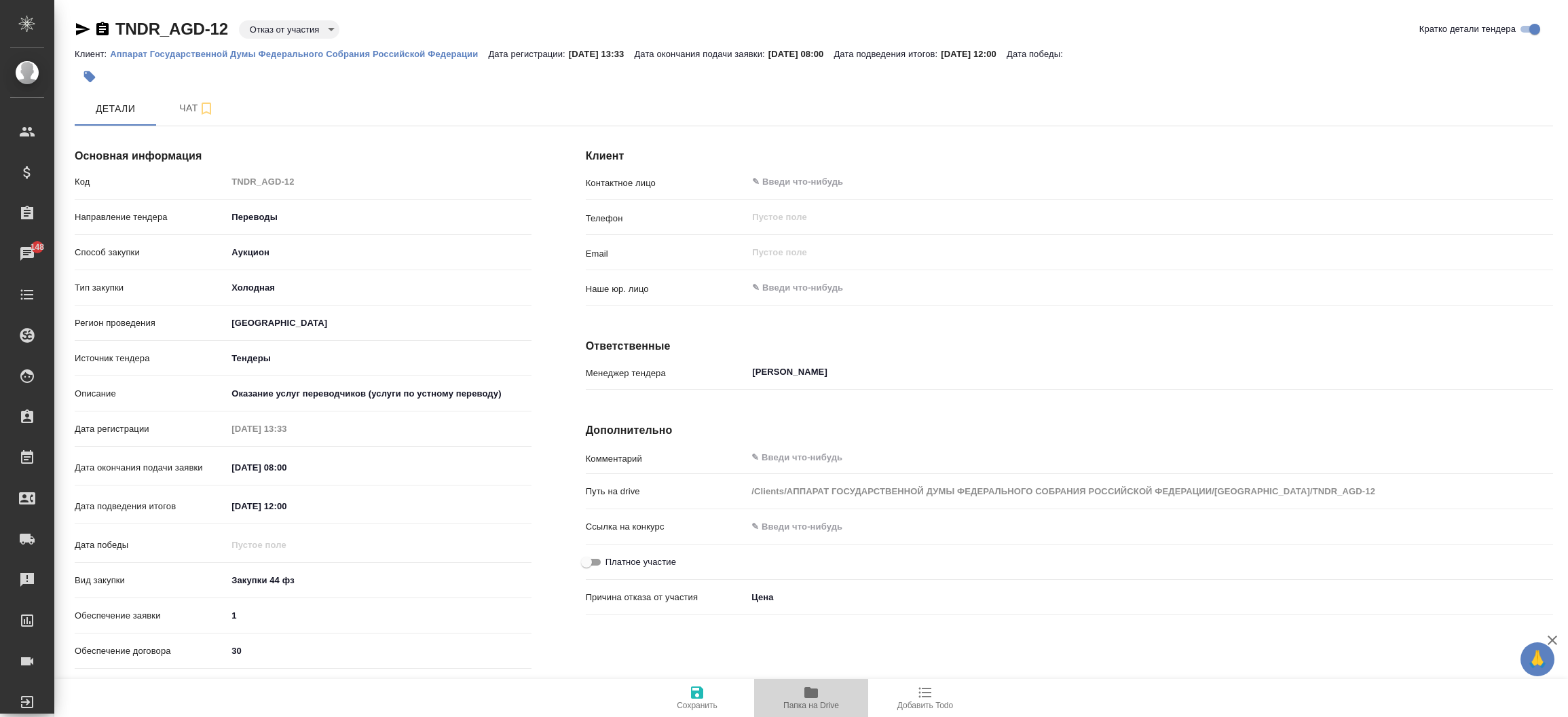
click at [825, 689] on span "Папка на Drive" at bounding box center [811, 697] width 98 height 26
